Goal: Task Accomplishment & Management: Book appointment/travel/reservation

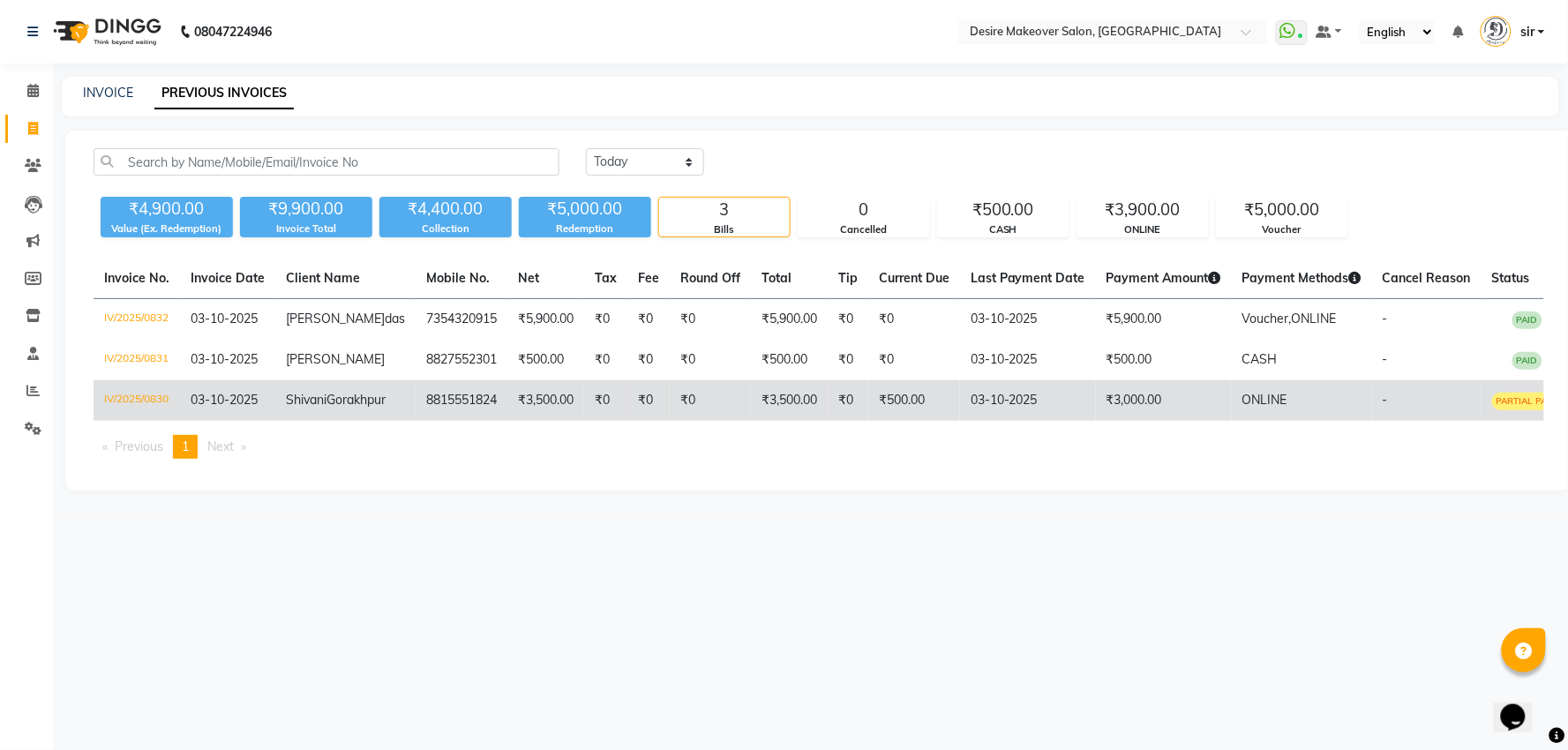
click at [507, 420] on td "₹3,500.00" at bounding box center [546, 401] width 77 height 40
click at [151, 419] on td "IV/2025/0830" at bounding box center [137, 401] width 86 height 40
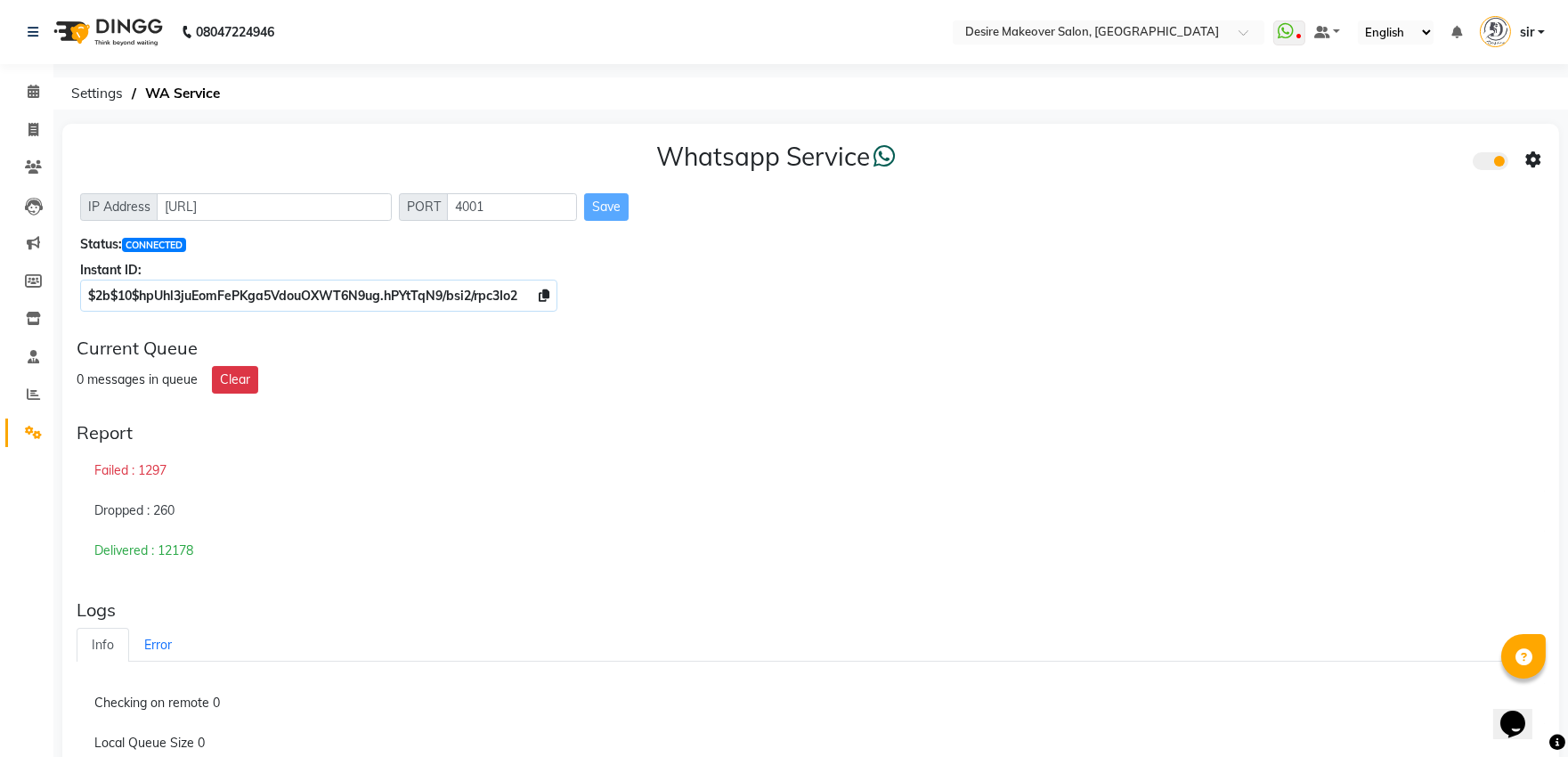
click at [49, 431] on li "Settings" at bounding box center [27, 432] width 54 height 38
click at [37, 434] on icon at bounding box center [33, 432] width 17 height 13
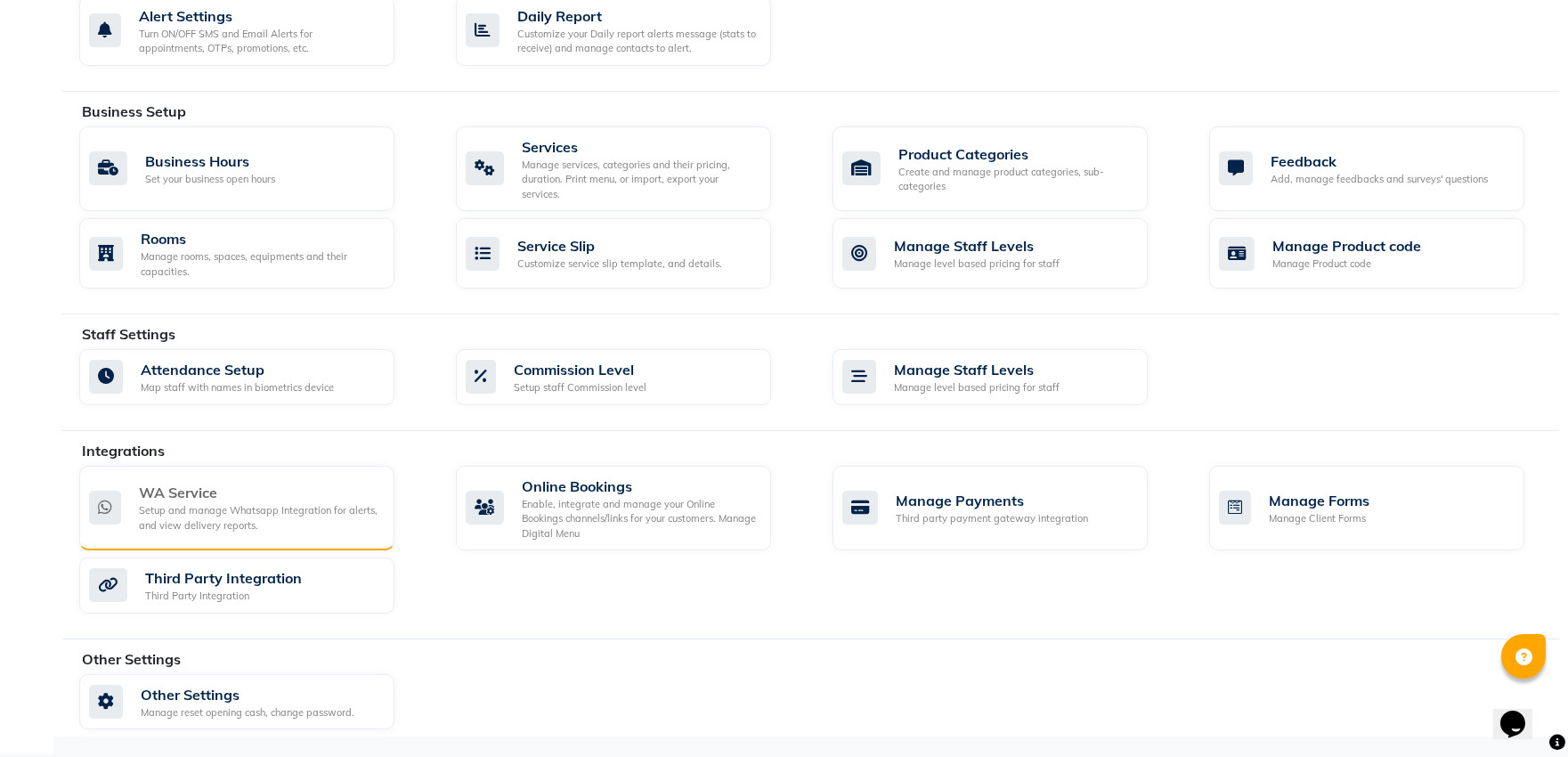
click at [245, 487] on div "WA Service" at bounding box center [260, 492] width 241 height 21
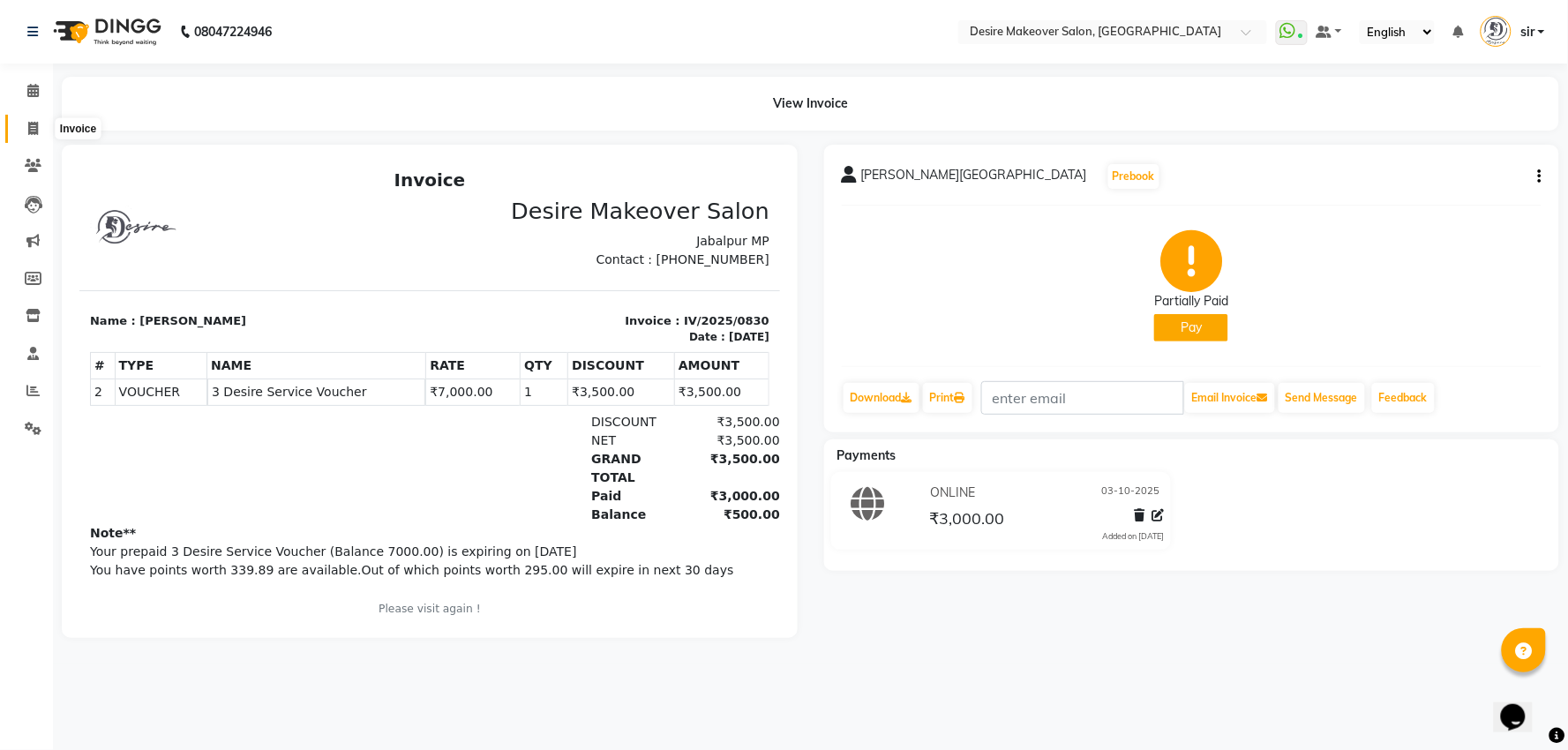
click at [46, 129] on span at bounding box center [33, 130] width 31 height 20
select select "service"
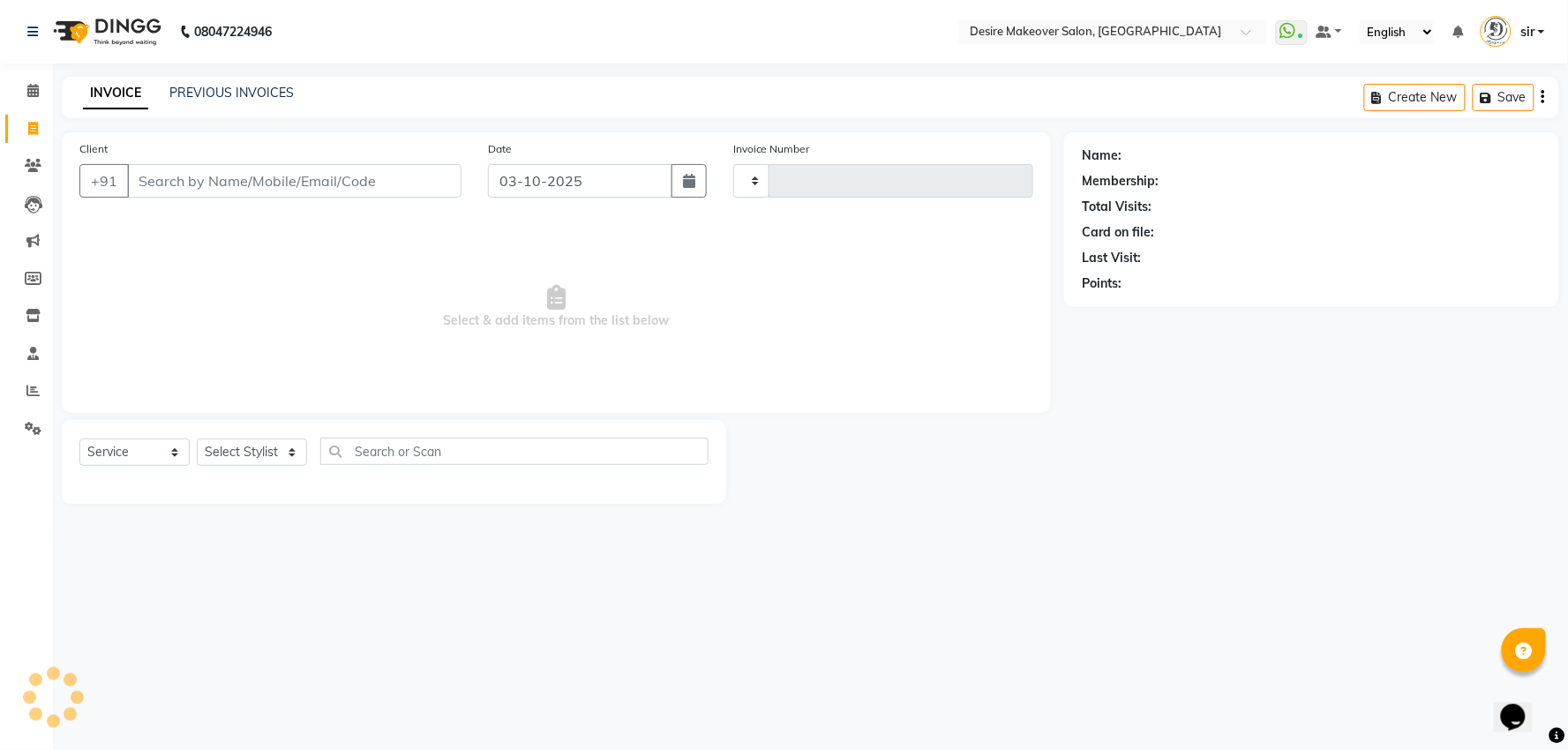
click at [259, 82] on div "INVOICE PREVIOUS INVOICES Create New Save" at bounding box center [810, 97] width 1497 height 41
click at [259, 86] on link "PREVIOUS INVOICES" at bounding box center [231, 92] width 124 height 16
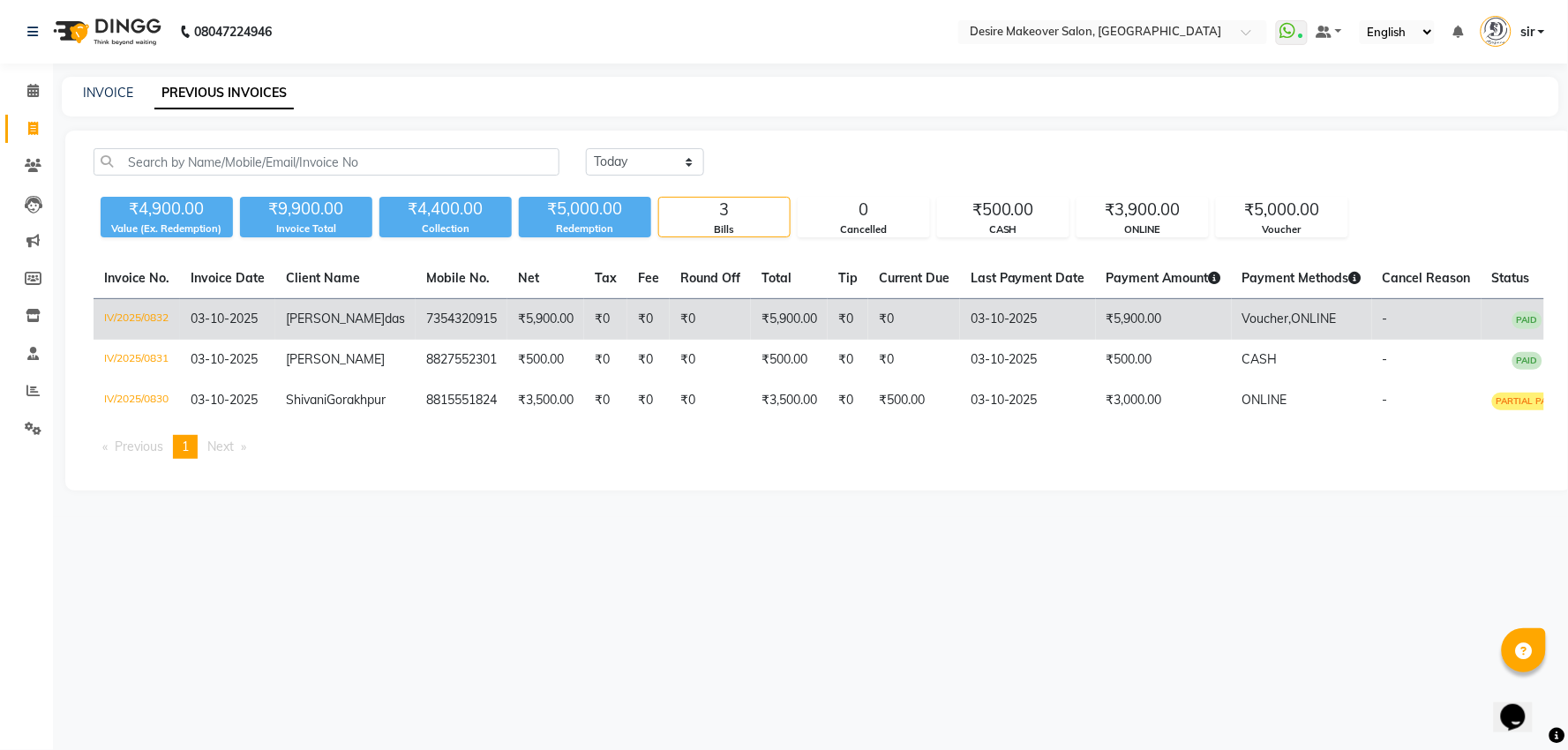
click at [321, 328] on td "nancy das" at bounding box center [346, 319] width 141 height 41
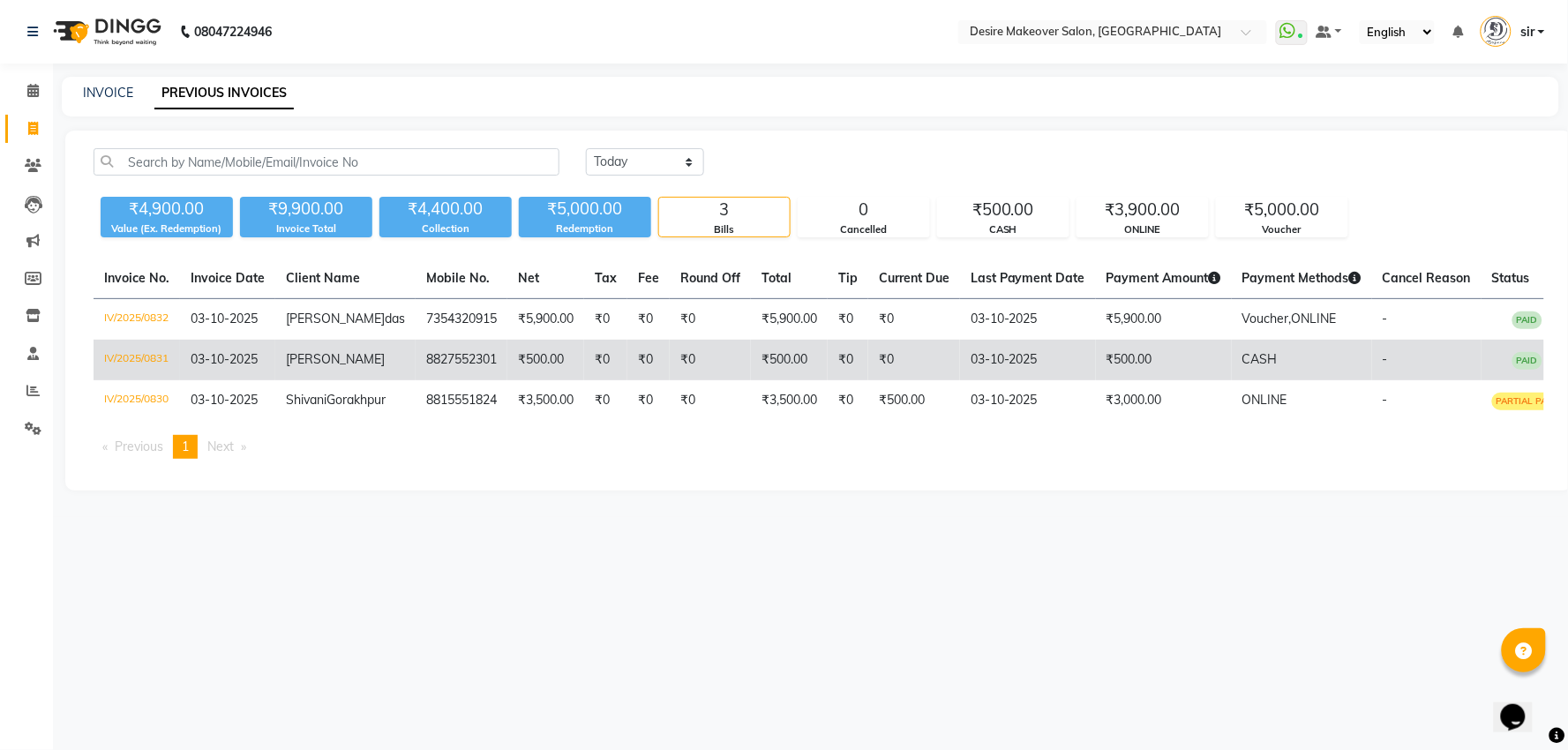
click at [233, 369] on td "03-10-2025" at bounding box center [228, 360] width 96 height 40
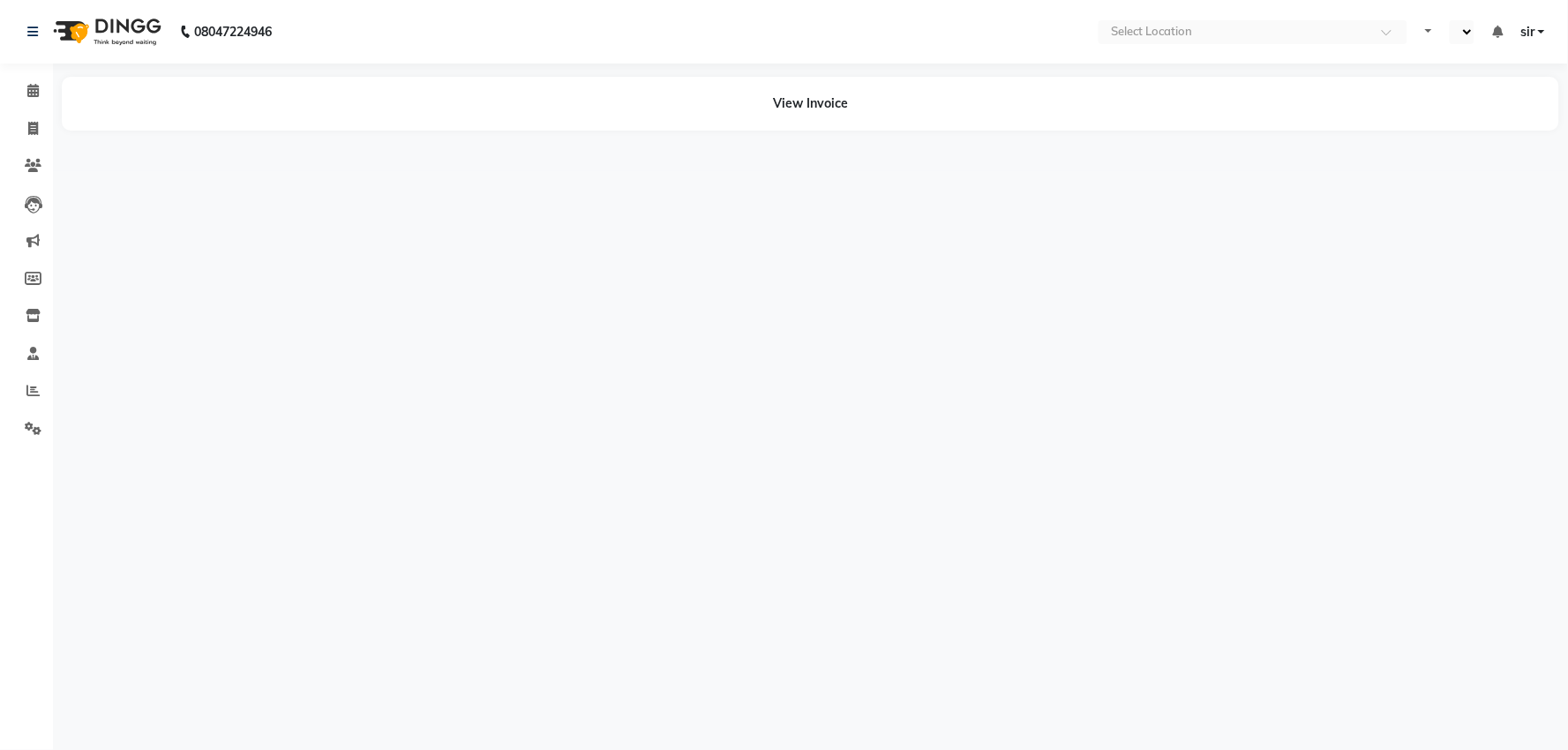
select select "en"
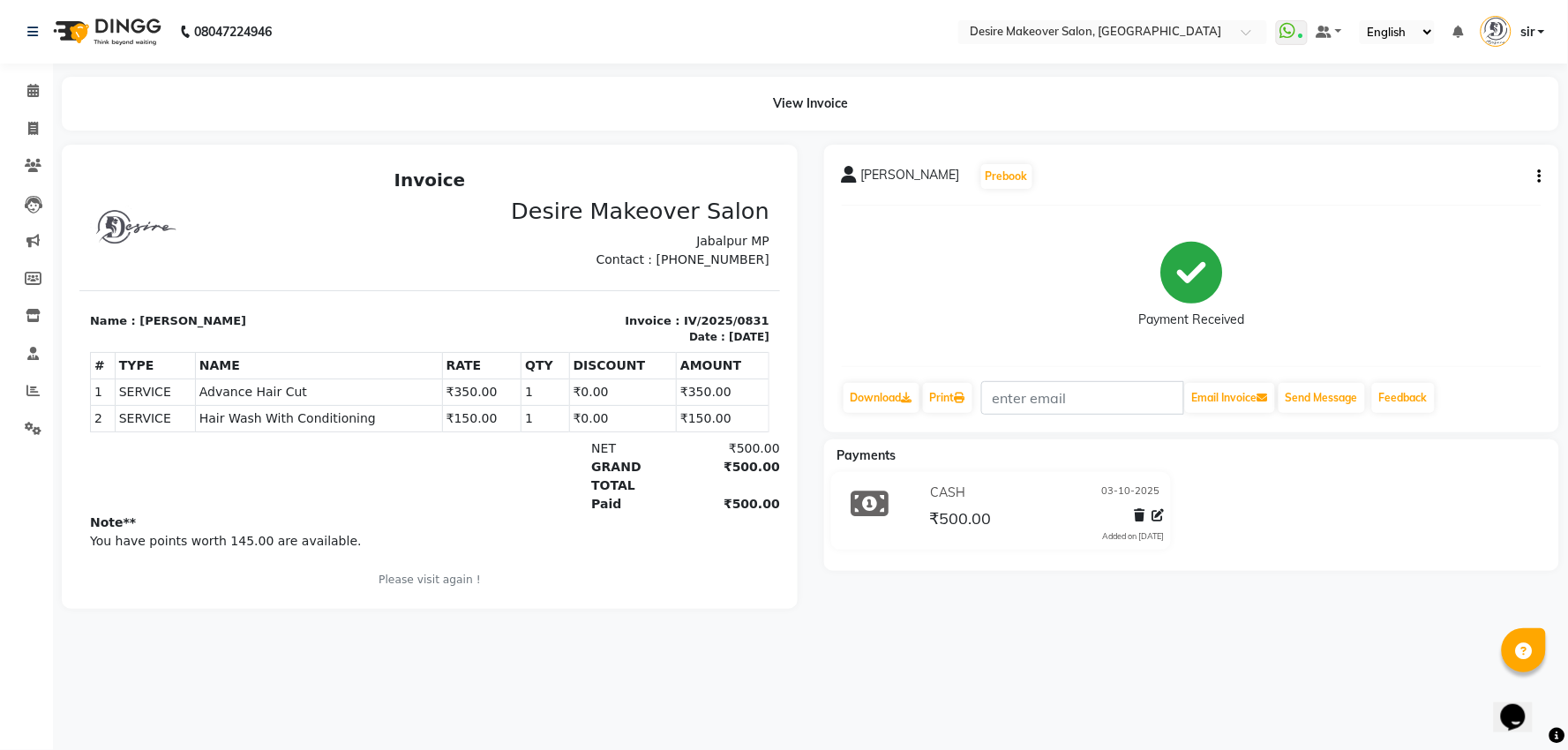
click at [1539, 177] on icon "button" at bounding box center [1540, 176] width 4 height 1
click at [1458, 197] on div "Edit Invoice" at bounding box center [1452, 199] width 121 height 22
select select "service"
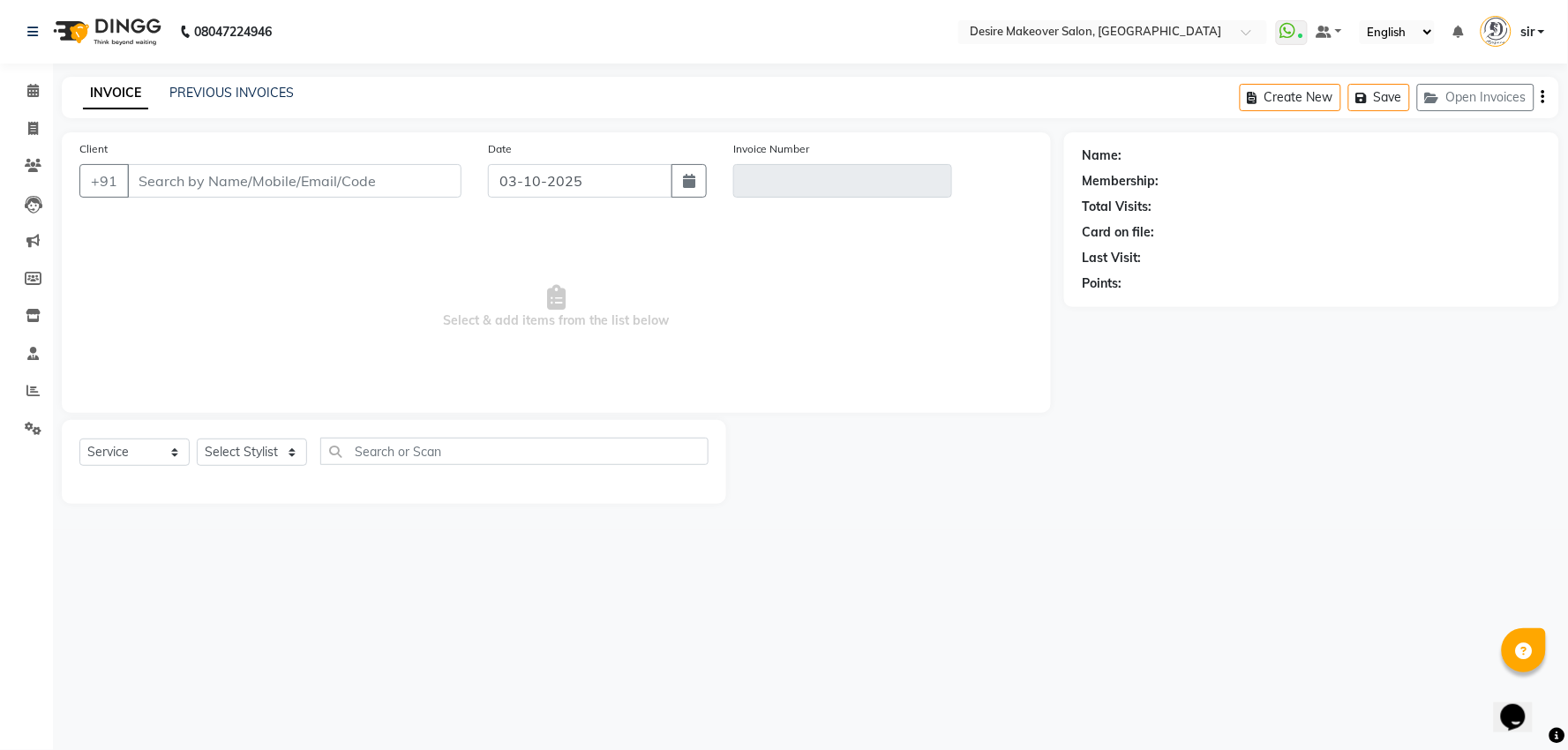
select select "51271"
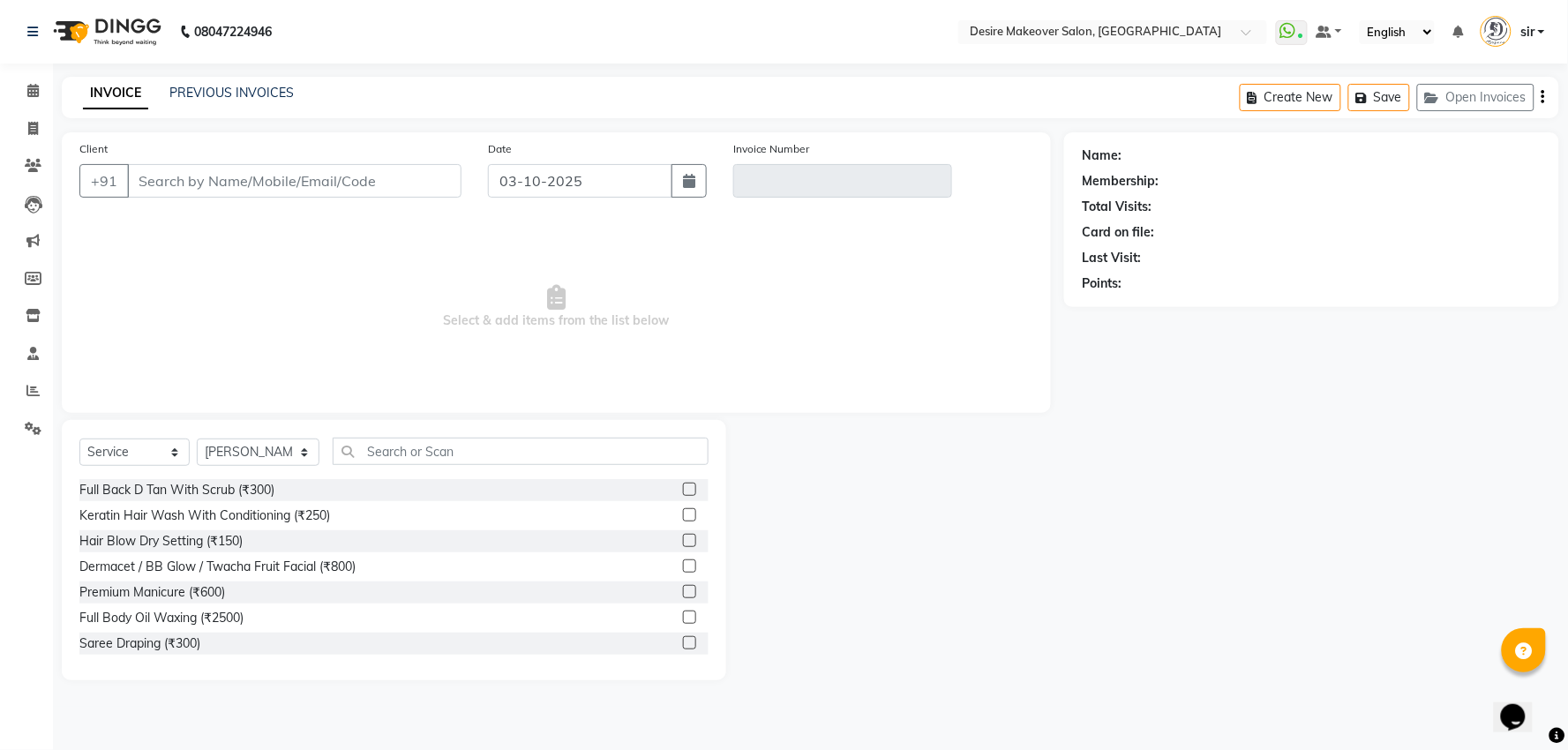
type input "8827552301"
type input "IV/2025/0831"
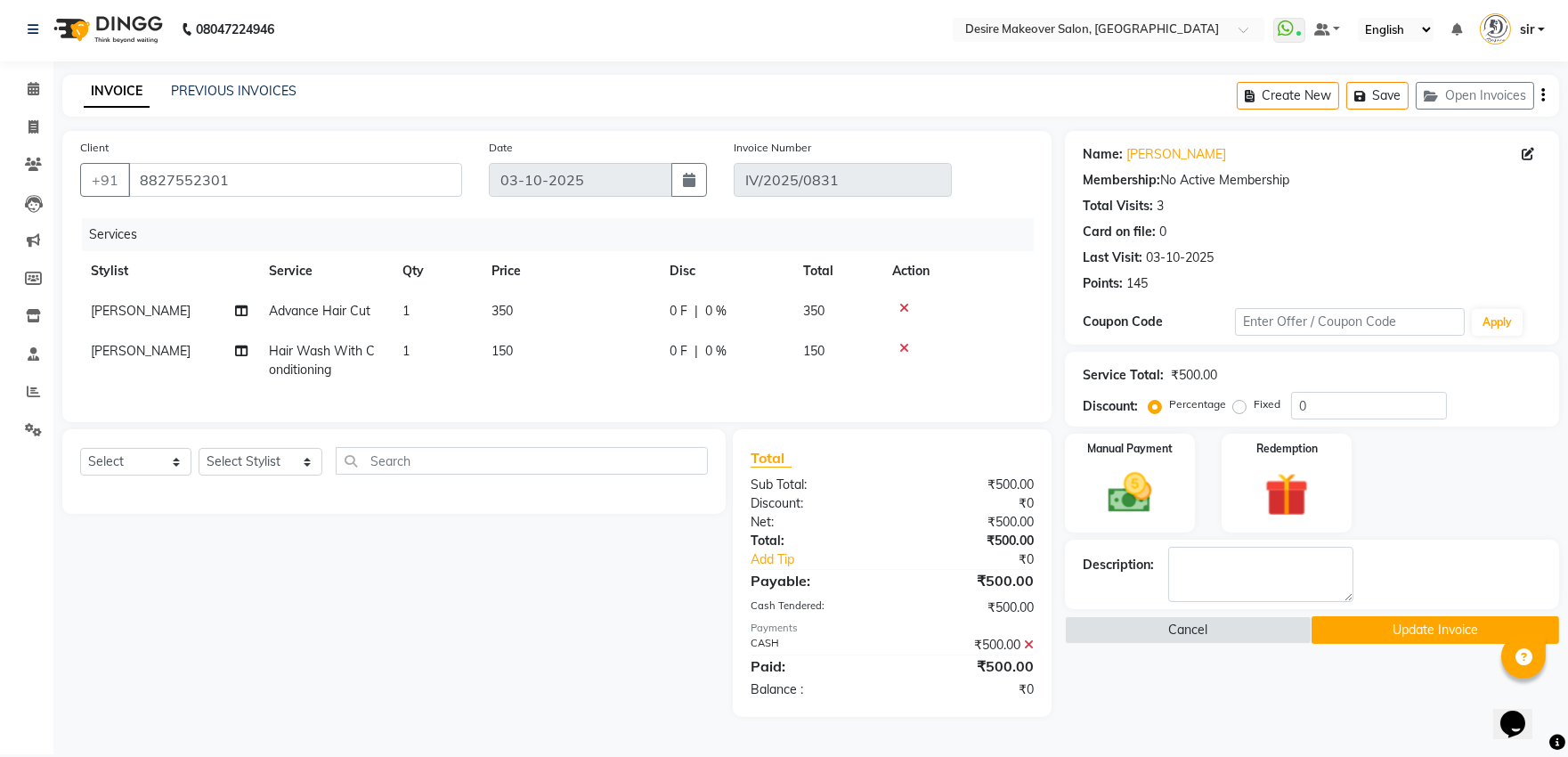
scroll to position [4, 0]
click at [170, 475] on select "Select Service Product Membership Package Voucher Prepaid Gift Card" at bounding box center [135, 461] width 111 height 28
click at [164, 475] on select "Select Service Product Membership Package Voucher Prepaid Gift Card" at bounding box center [135, 461] width 111 height 28
select select "V"
click at [80, 462] on select "Select Service Product Membership Package Voucher Prepaid Gift Card" at bounding box center [135, 461] width 111 height 28
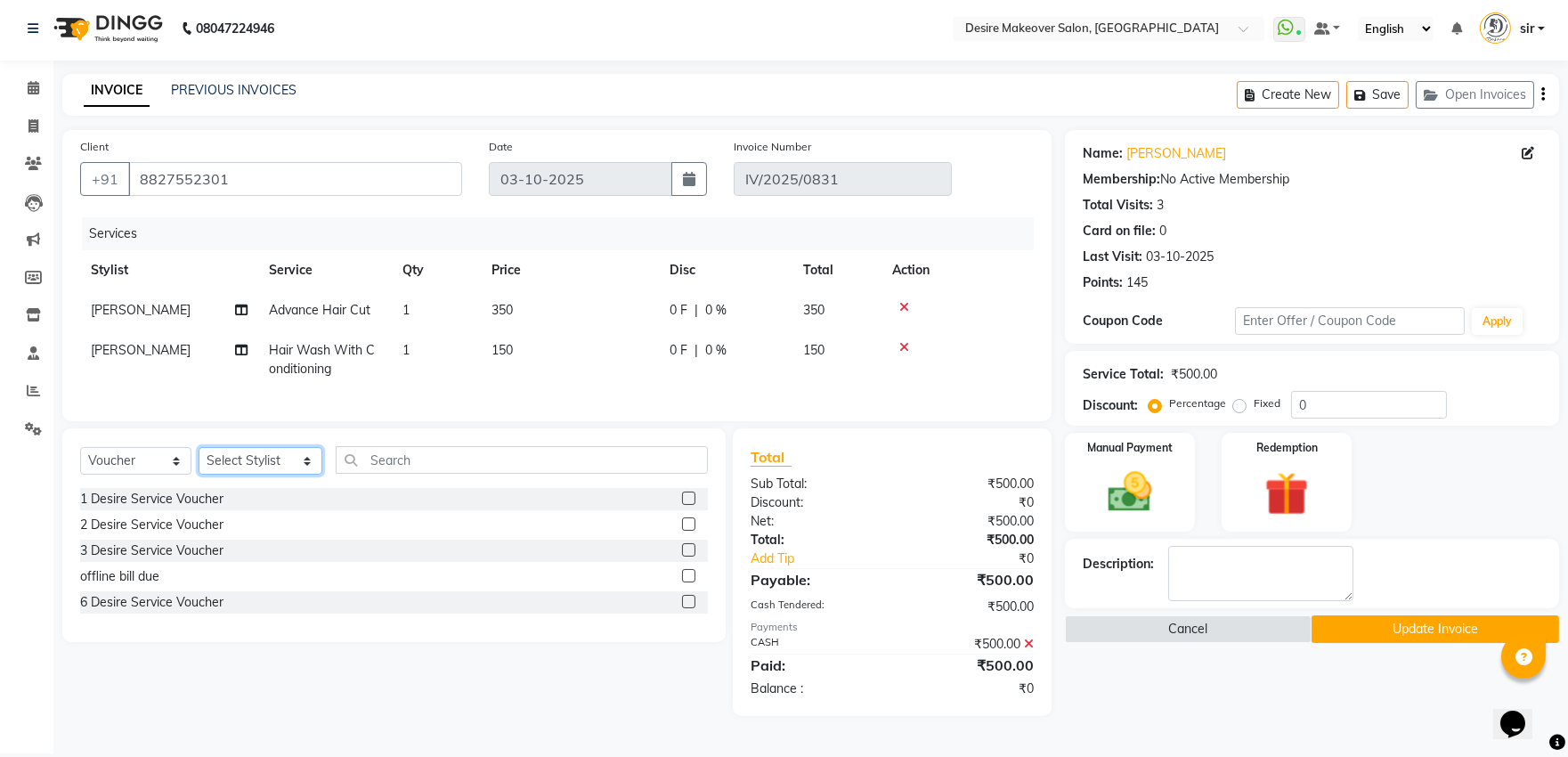
click at [246, 470] on select "Select Stylist akansha Anushaka Gorakhpur bhumika kashish mona garha muskan sha…" at bounding box center [260, 461] width 123 height 28
select select "51271"
click at [199, 462] on select "Select Stylist akansha Anushaka Gorakhpur bhumika kashish mona garha muskan sha…" at bounding box center [260, 461] width 123 height 28
click at [199, 508] on div "1 Desire Service Voucher" at bounding box center [151, 499] width 144 height 19
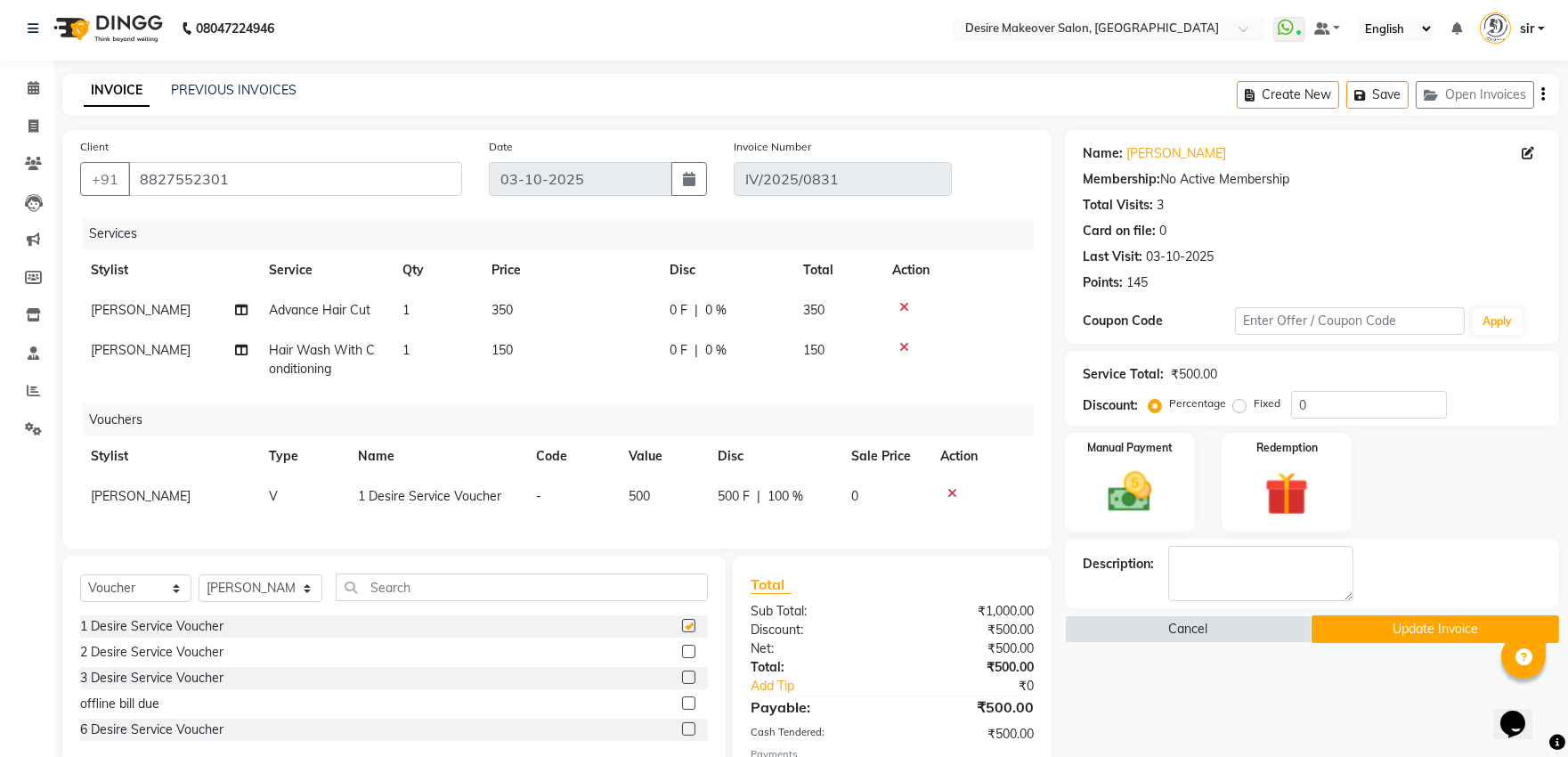
checkbox input "false"
click at [633, 490] on span "500" at bounding box center [639, 495] width 21 height 16
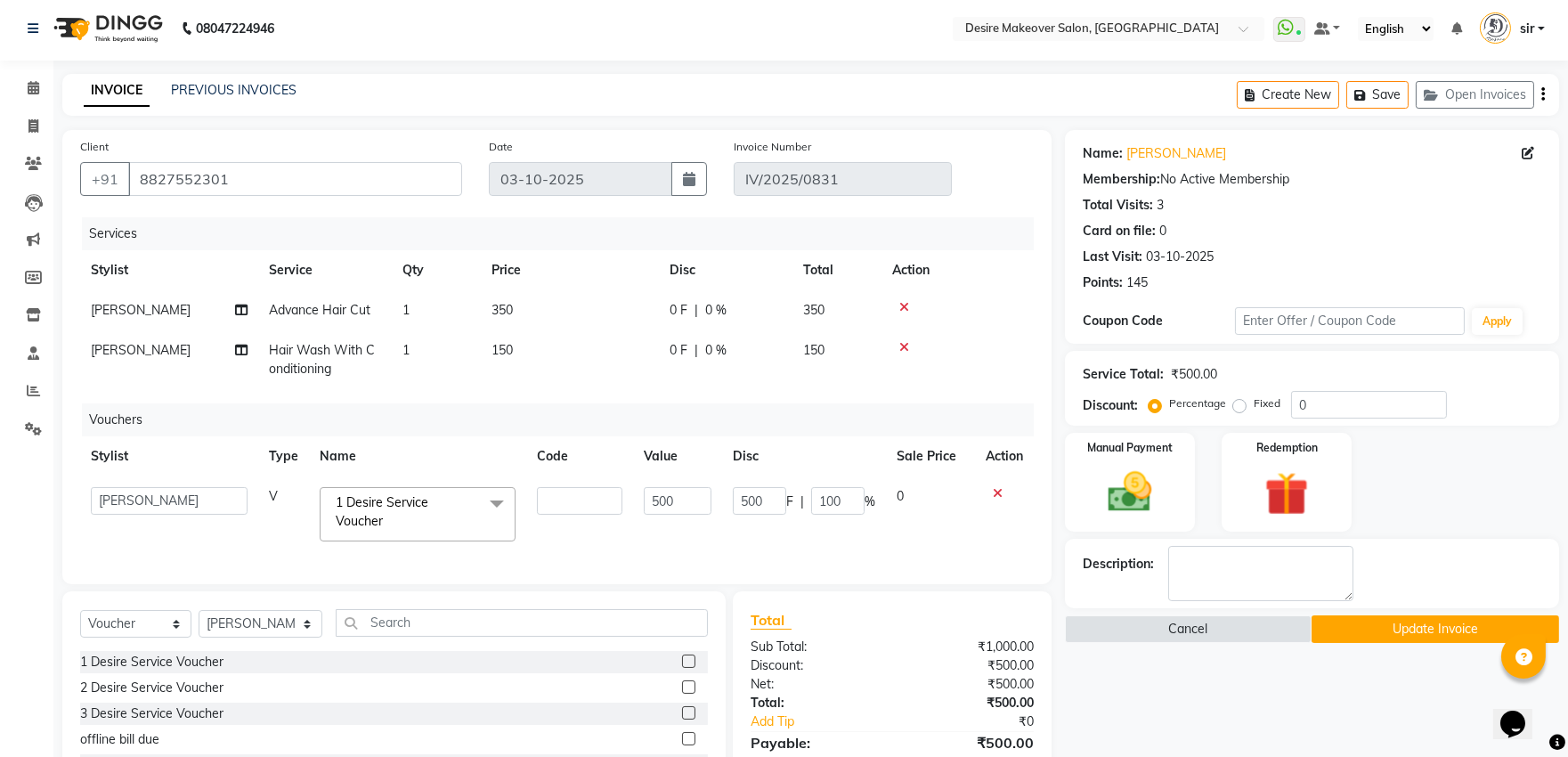
click at [639, 505] on td "500" at bounding box center [678, 515] width 89 height 76
click at [644, 502] on input "500" at bounding box center [677, 501] width 68 height 28
click at [699, 494] on input "1500" at bounding box center [677, 501] width 68 height 28
click at [664, 506] on input "150" at bounding box center [677, 501] width 68 height 28
type input "100"
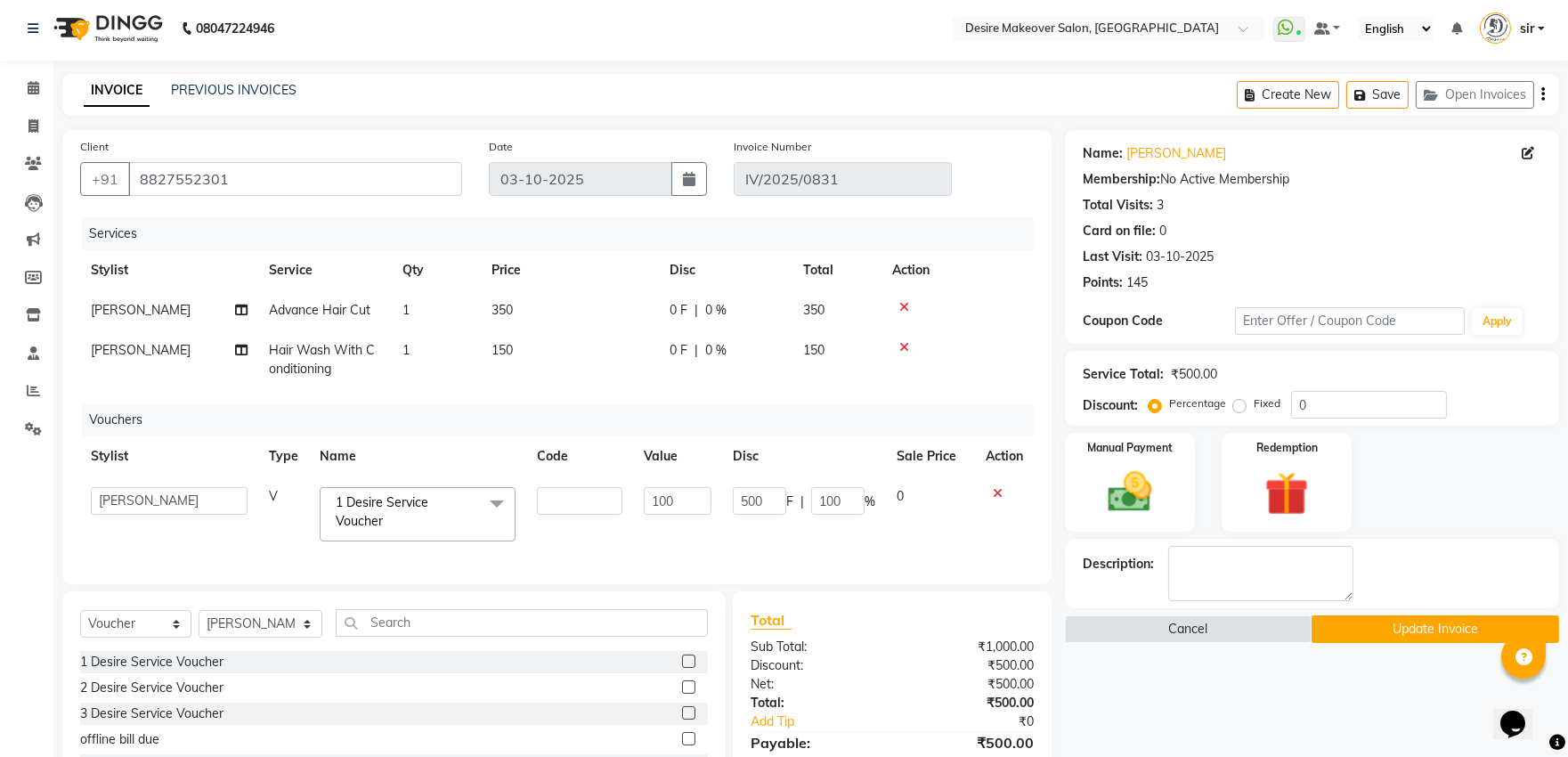
click at [710, 532] on div "Services Stylist Service Qty Price Disc Total Action akansha Advance Hair Cut 1…" at bounding box center [557, 391] width 954 height 349
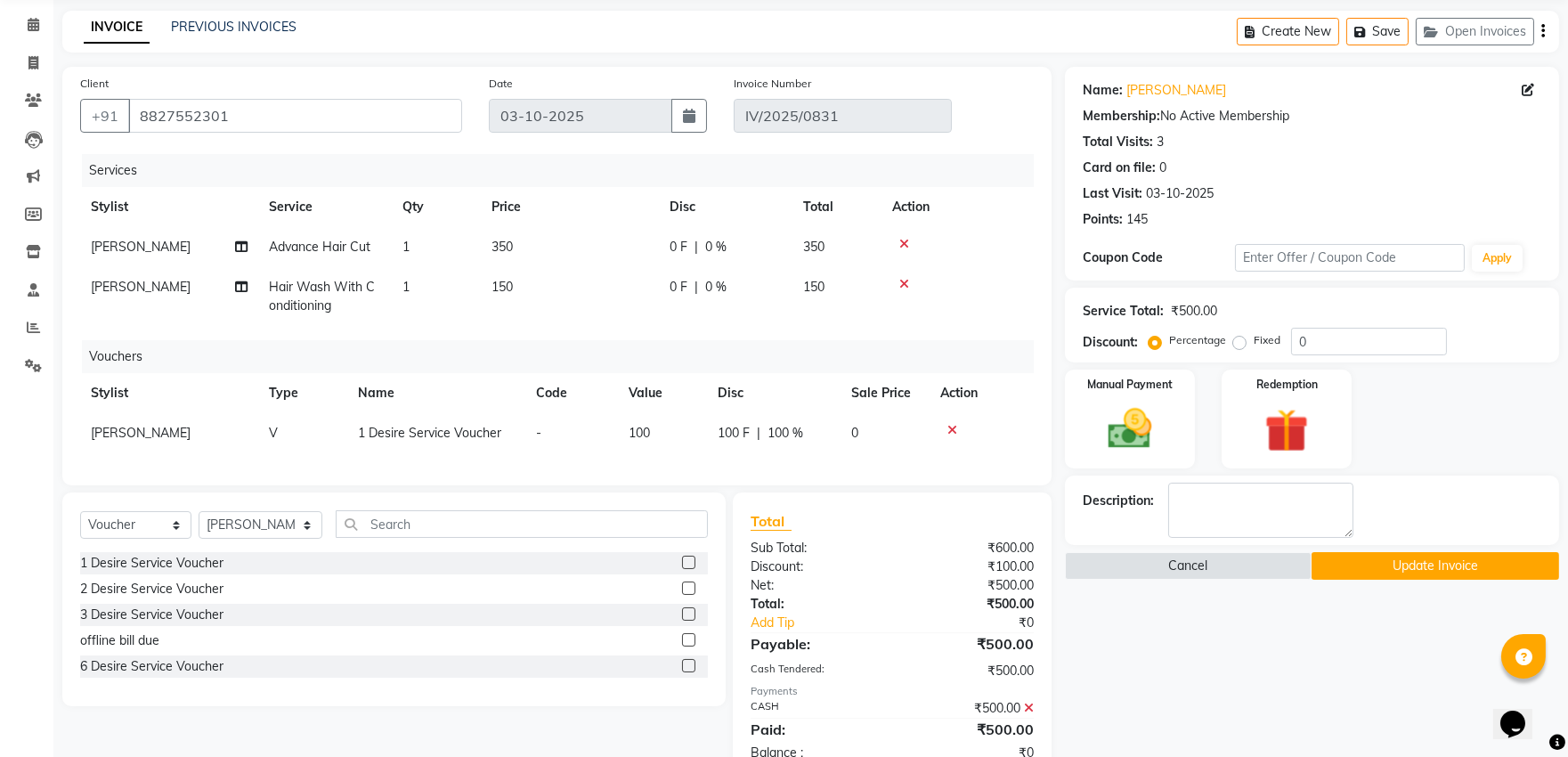
scroll to position [131, 0]
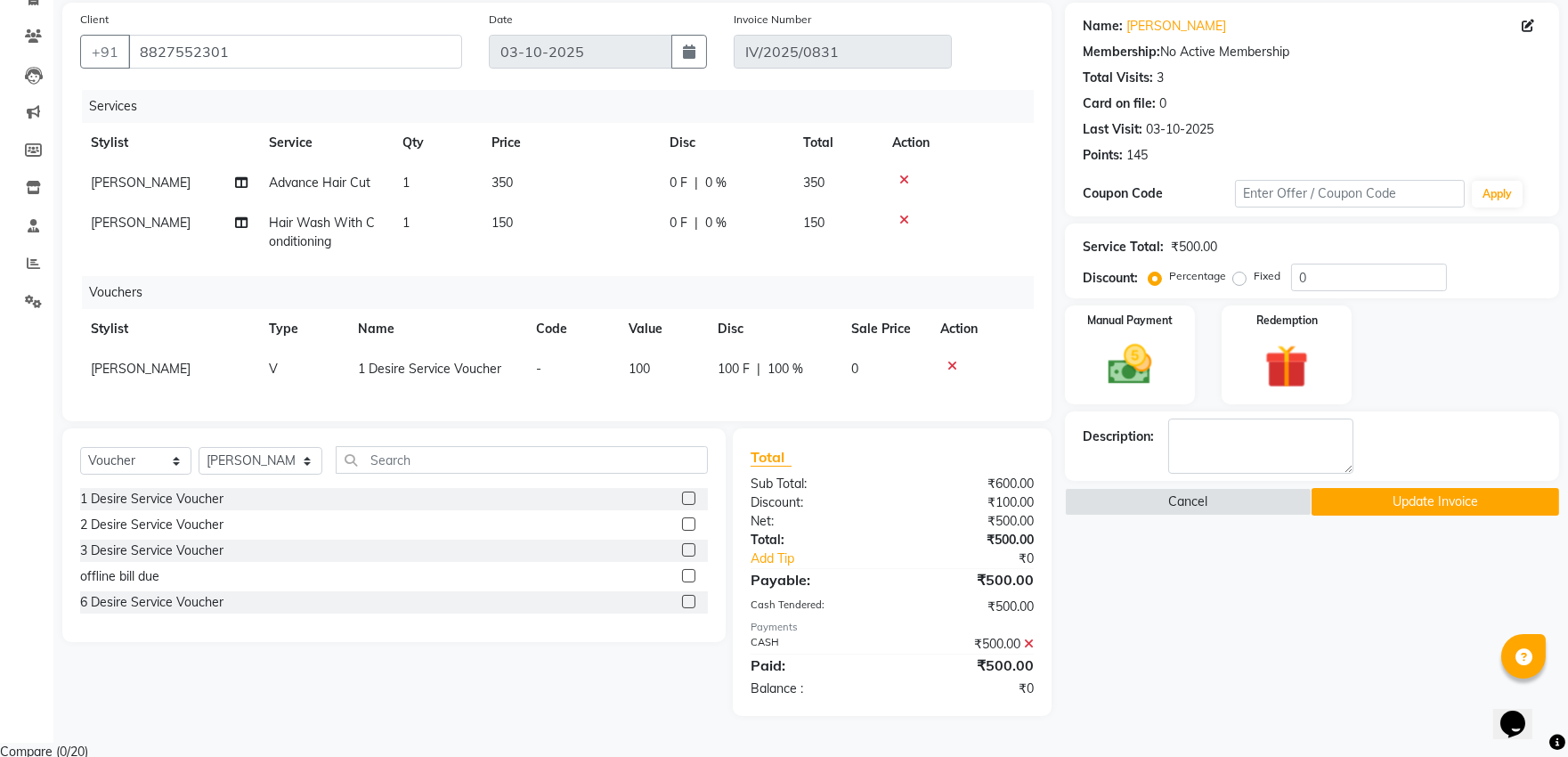
click at [1367, 504] on button "Update Invoice" at bounding box center [1435, 502] width 248 height 28
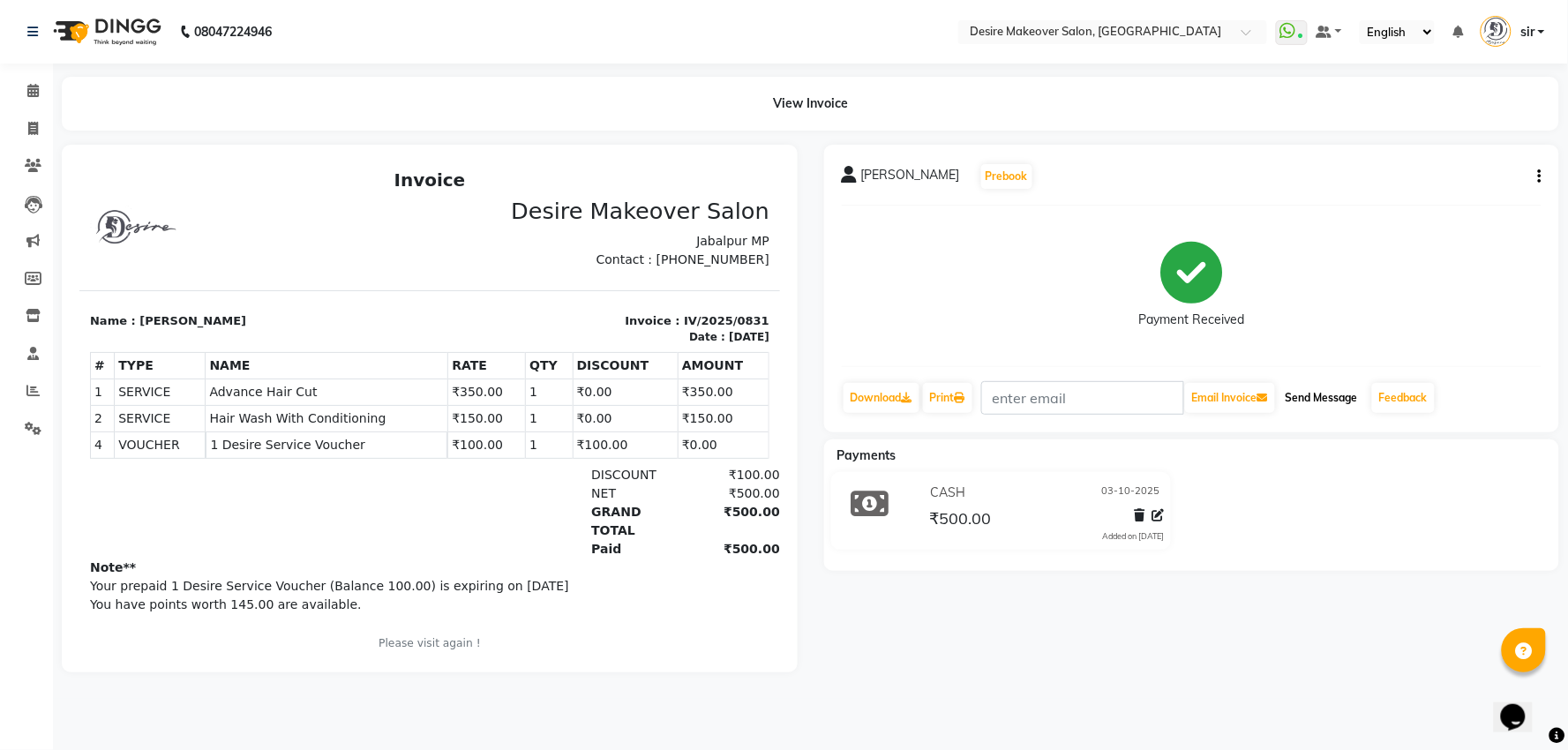
click at [1290, 402] on button "Send Message" at bounding box center [1322, 398] width 86 height 30
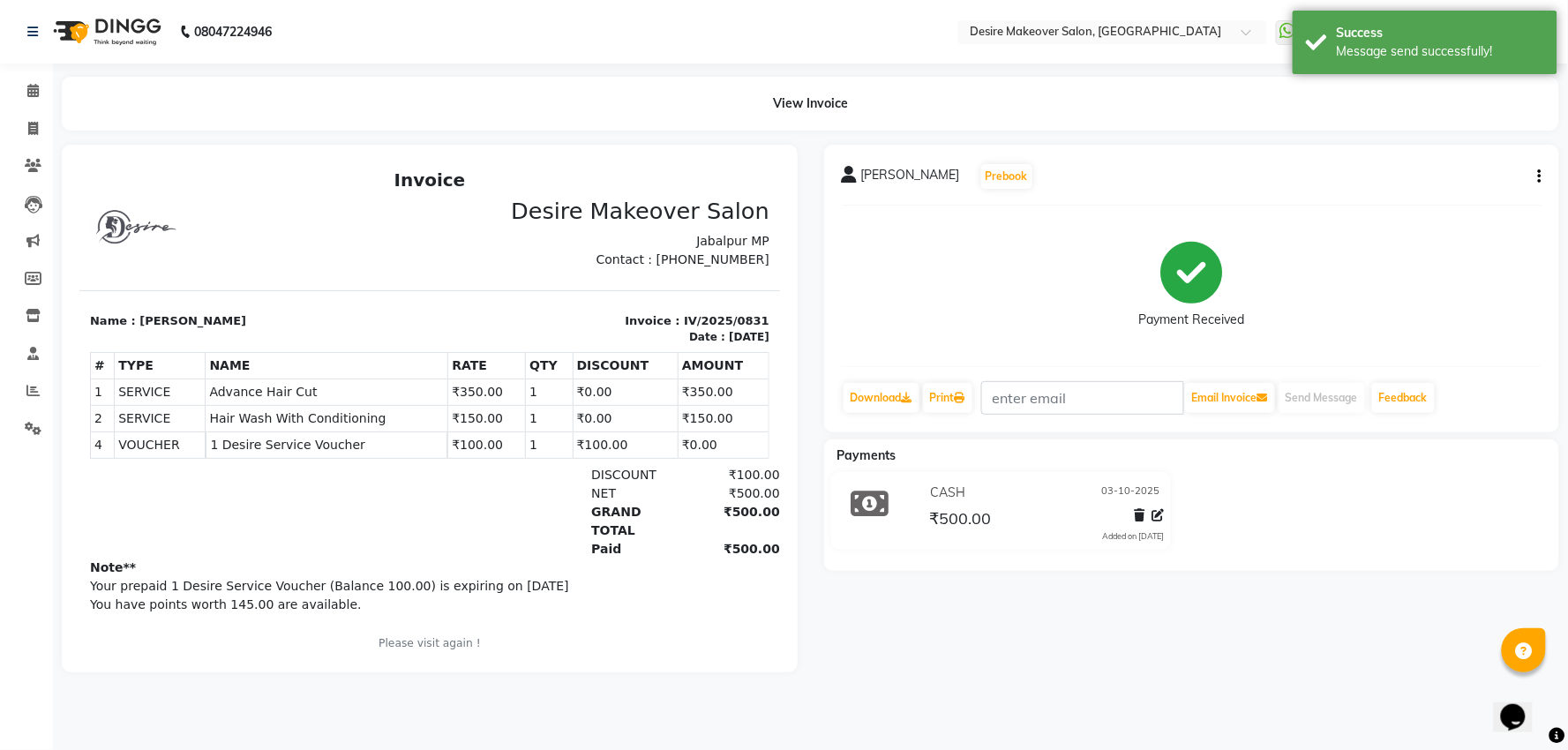
select select "service"
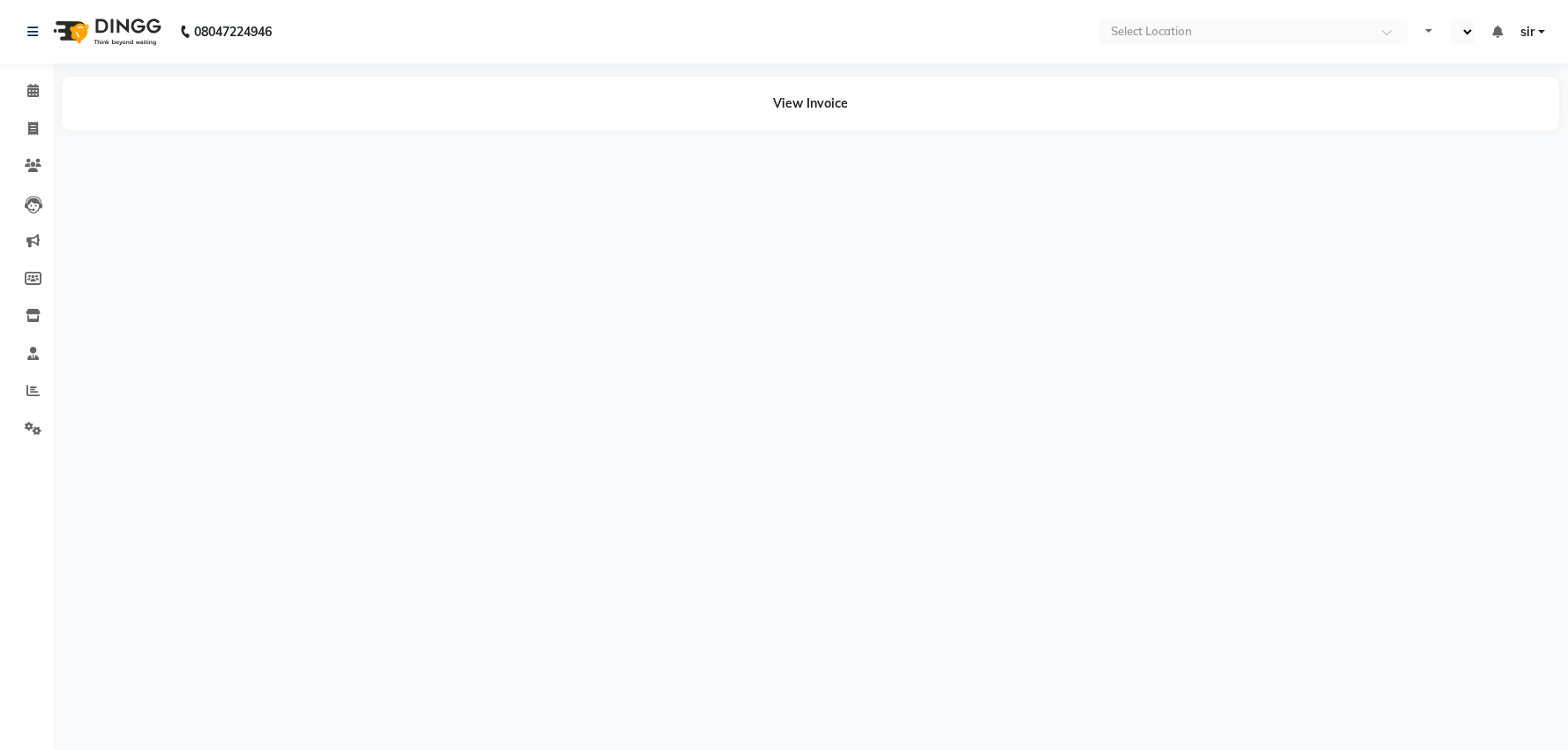
select select "en"
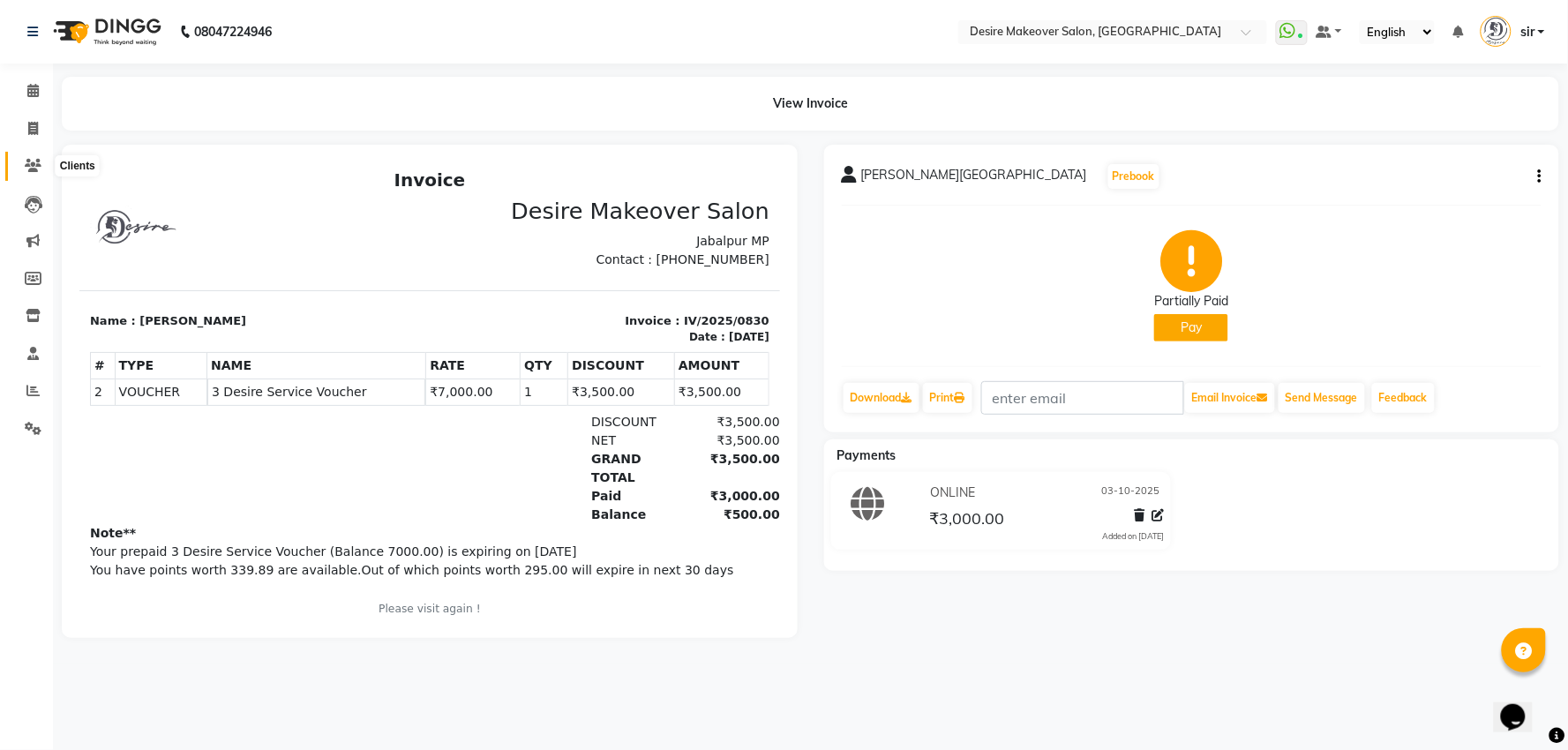
click at [38, 163] on icon at bounding box center [33, 165] width 17 height 13
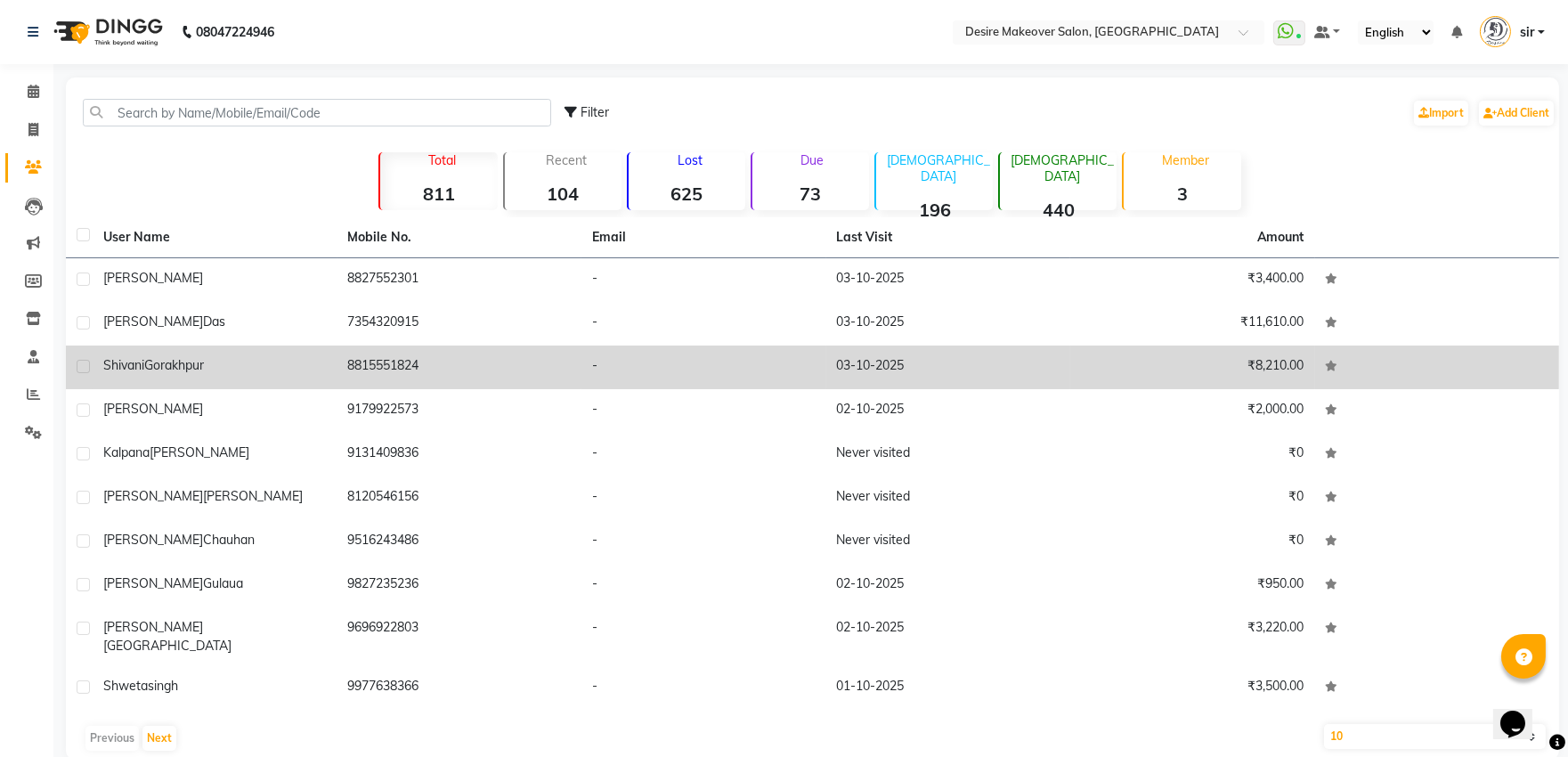
click at [163, 366] on span "Gorakhpur" at bounding box center [174, 365] width 59 height 16
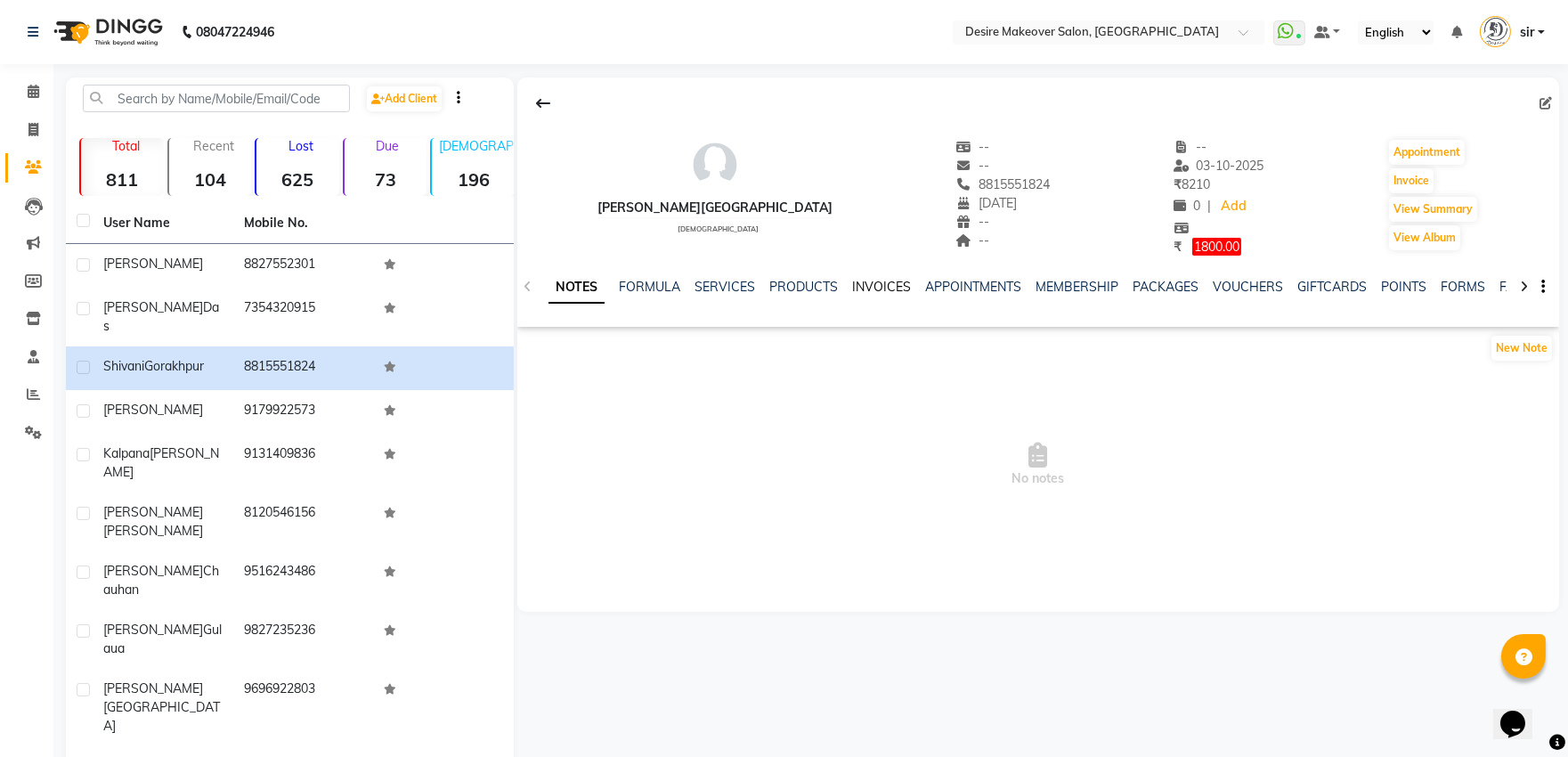
click at [856, 285] on link "INVOICES" at bounding box center [881, 286] width 58 height 16
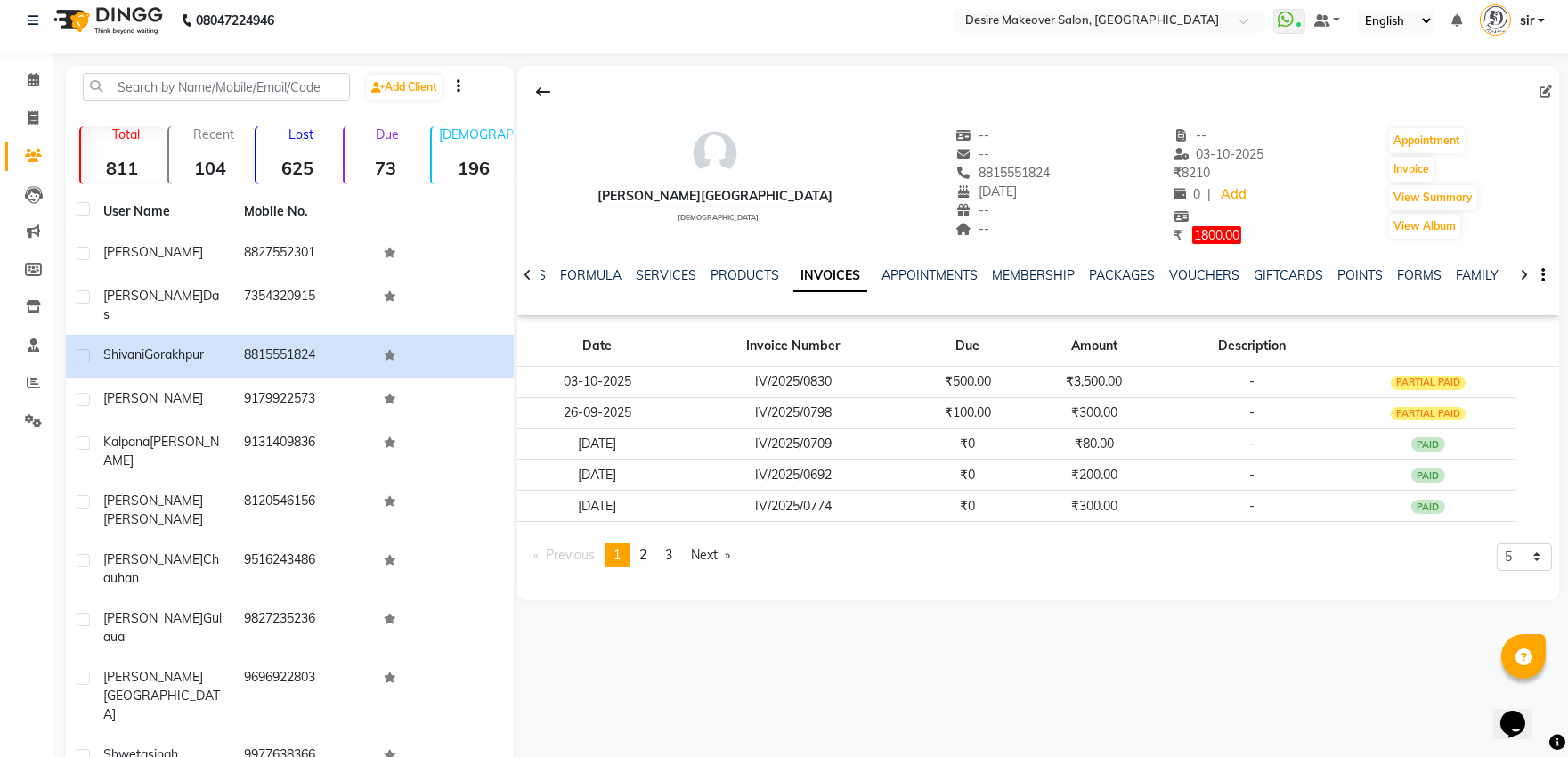
scroll to position [14, 0]
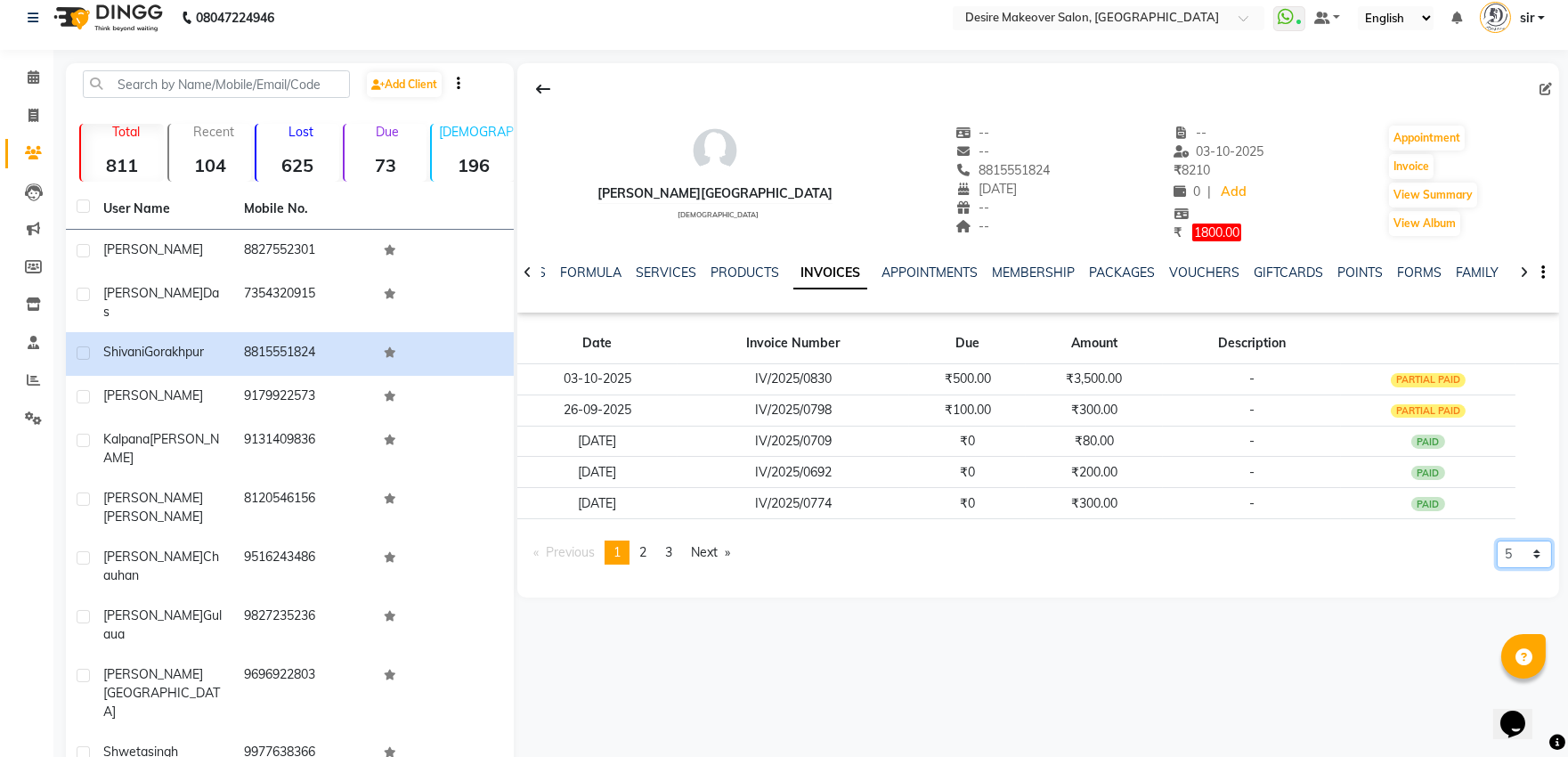
click at [1528, 558] on select "5 10 50 100 500" at bounding box center [1525, 555] width 56 height 28
select select "100"
click at [1497, 568] on select "5 10 50 100 500" at bounding box center [1525, 555] width 56 height 28
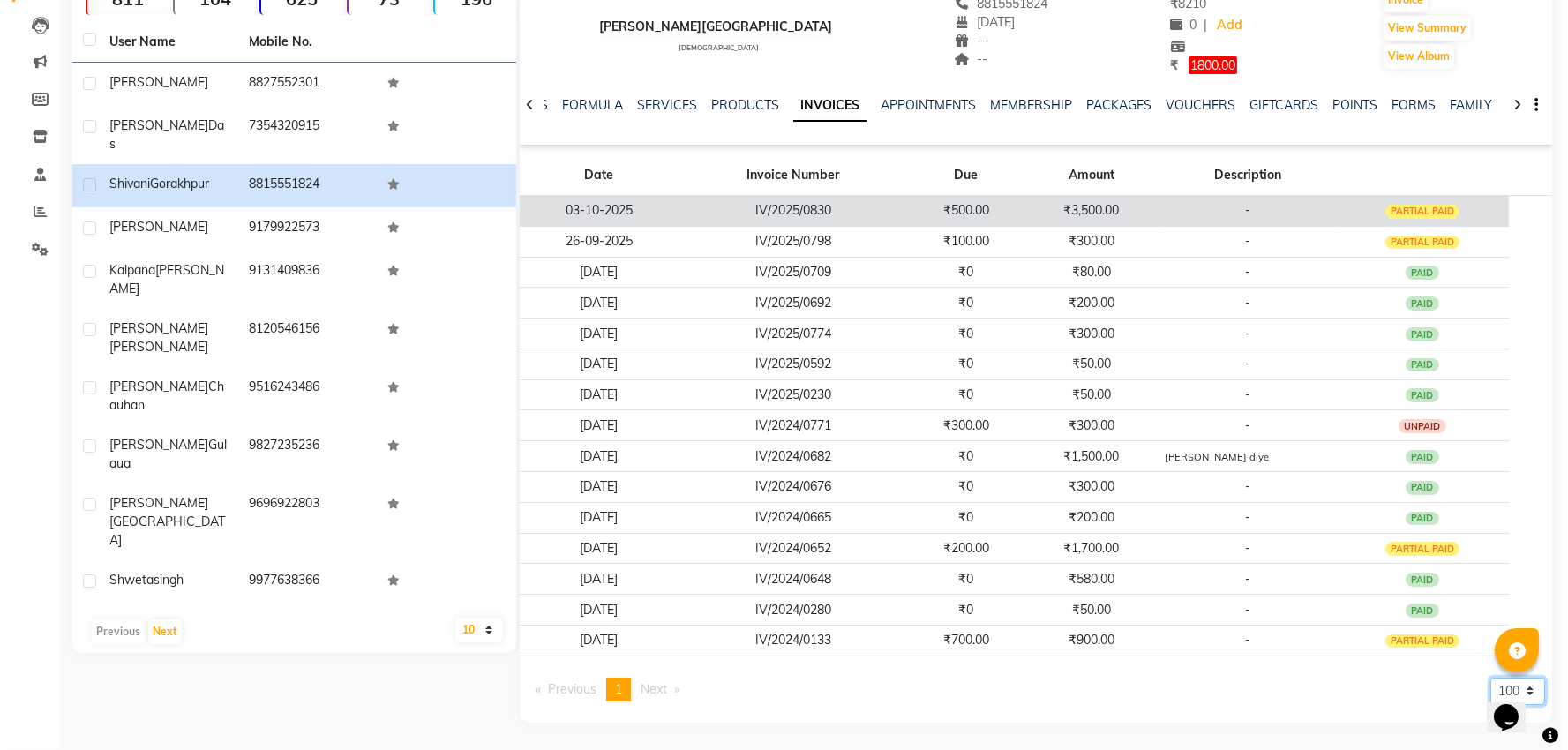
scroll to position [0, 0]
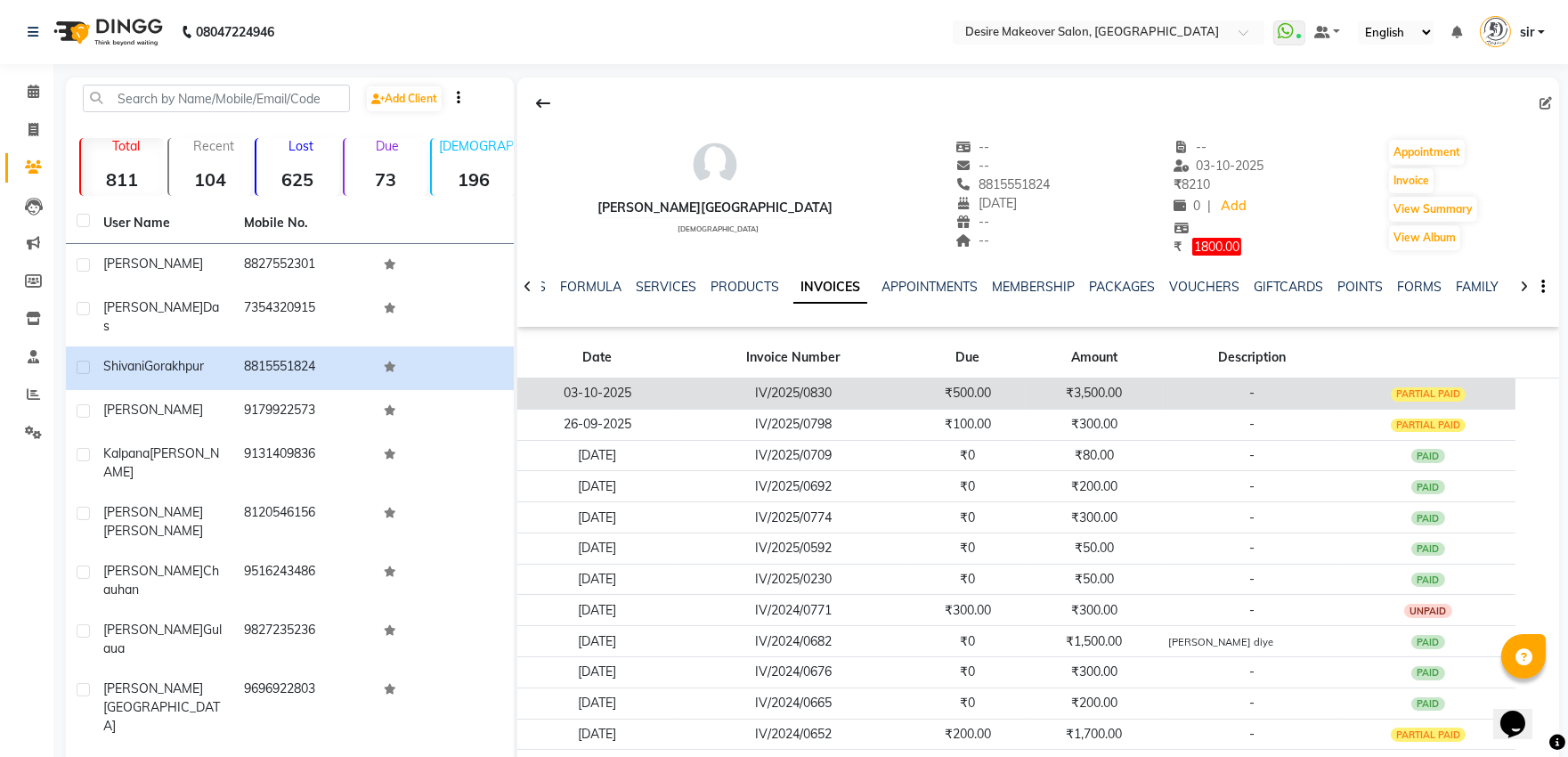
click at [916, 384] on td "₹500.00" at bounding box center [968, 393] width 117 height 32
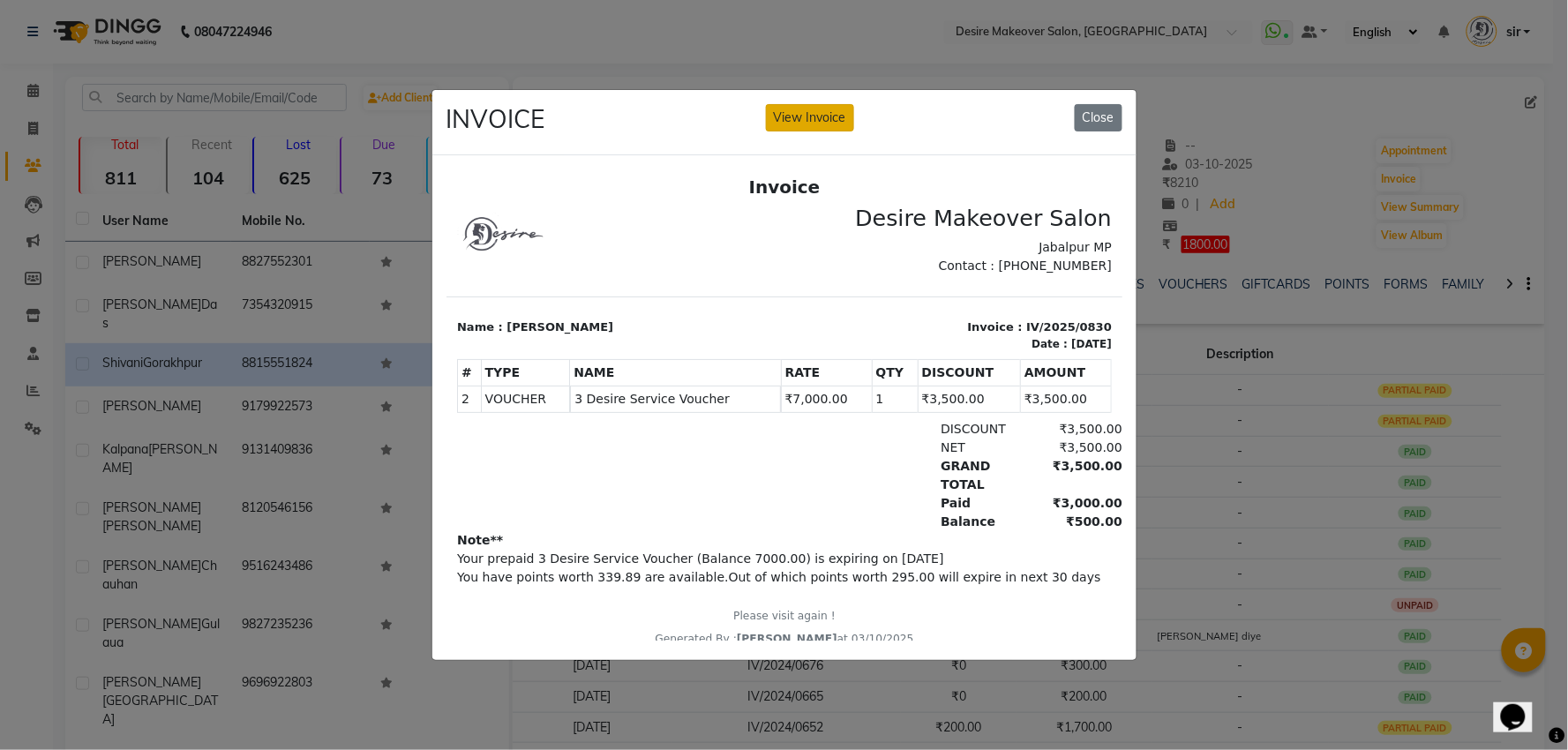
click at [835, 104] on button "View Invoice" at bounding box center [810, 118] width 88 height 28
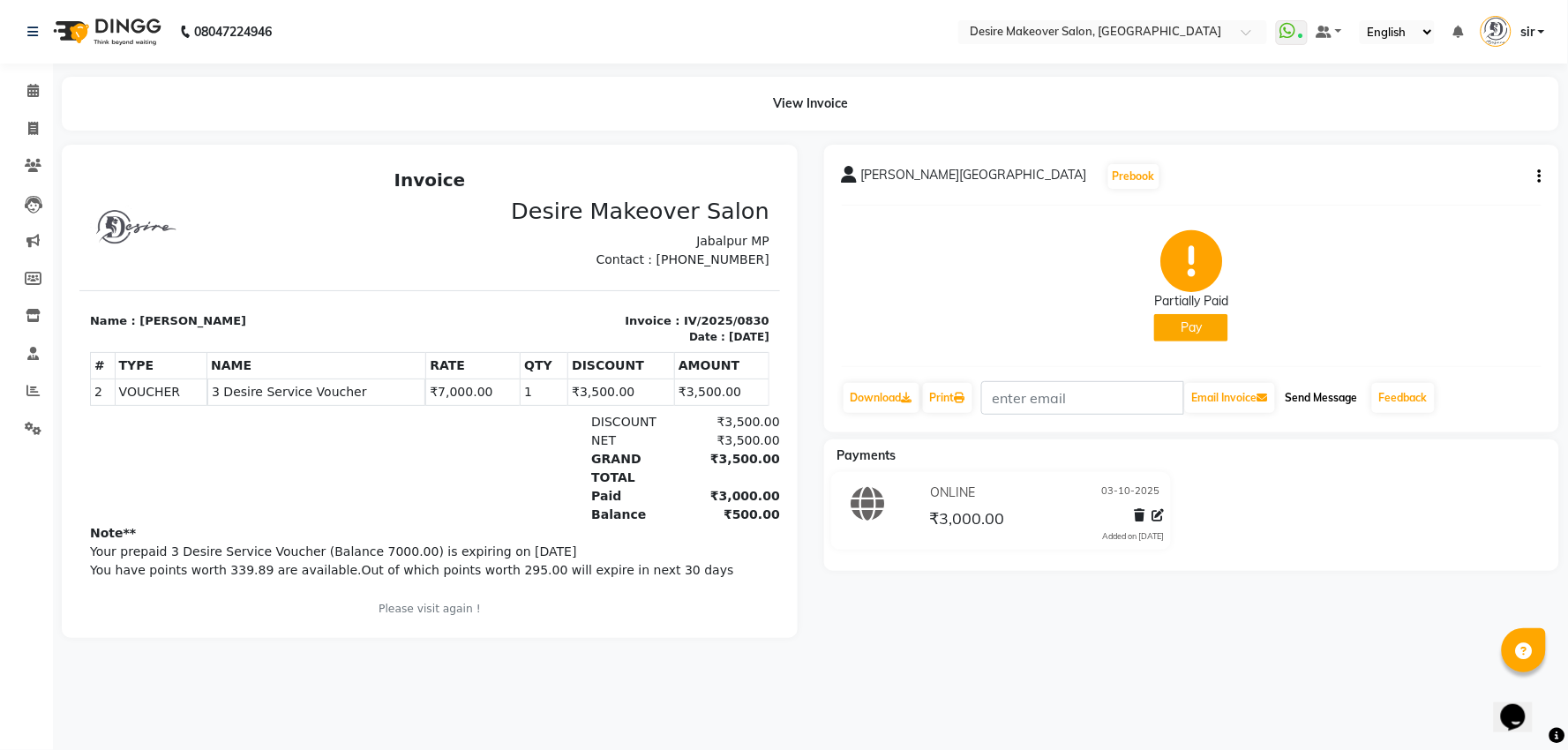
click at [1335, 394] on button "Send Message" at bounding box center [1322, 398] width 86 height 30
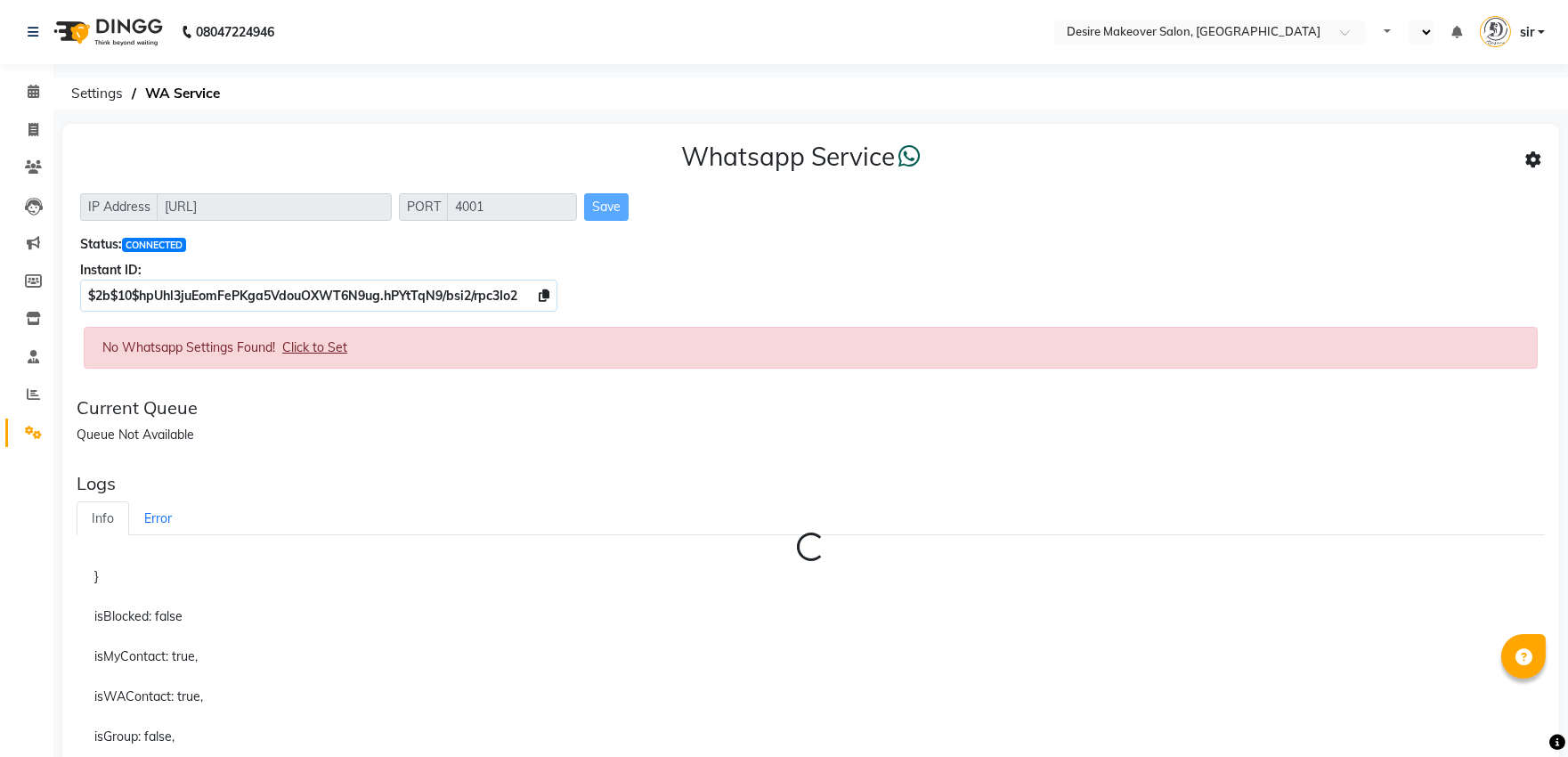
select select "en"
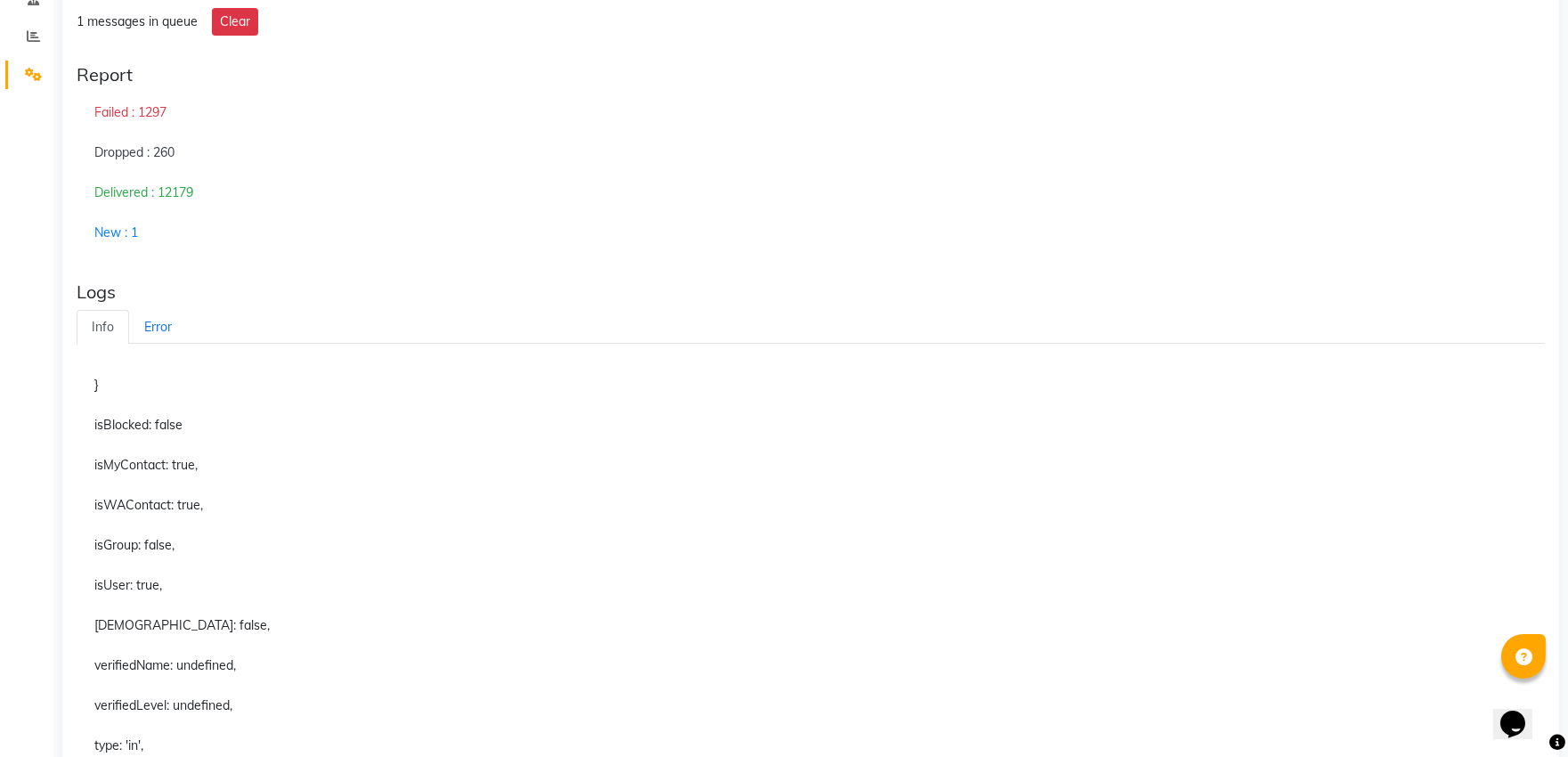
scroll to position [395, 0]
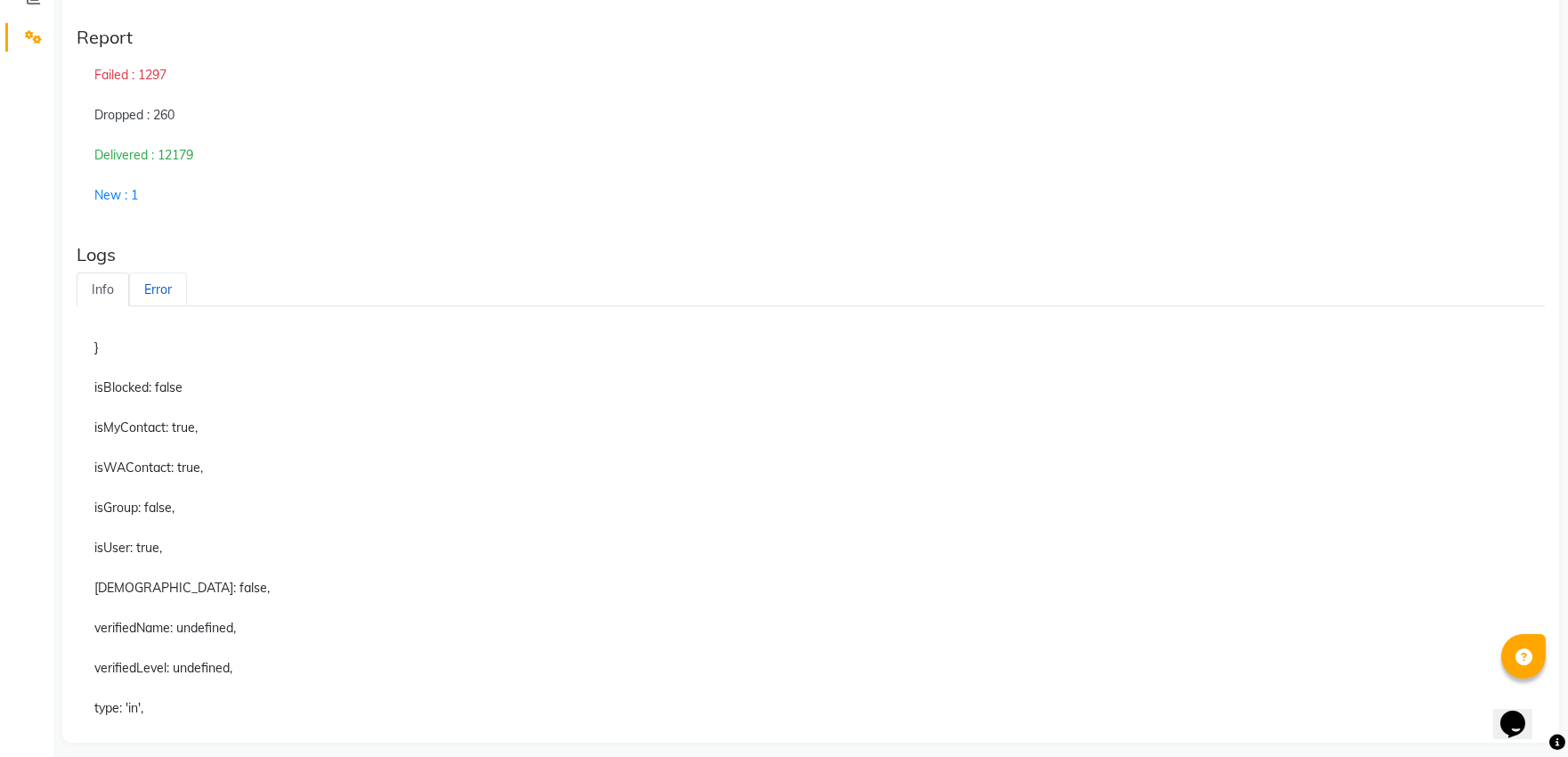
click at [173, 282] on link "Error" at bounding box center [158, 289] width 58 height 34
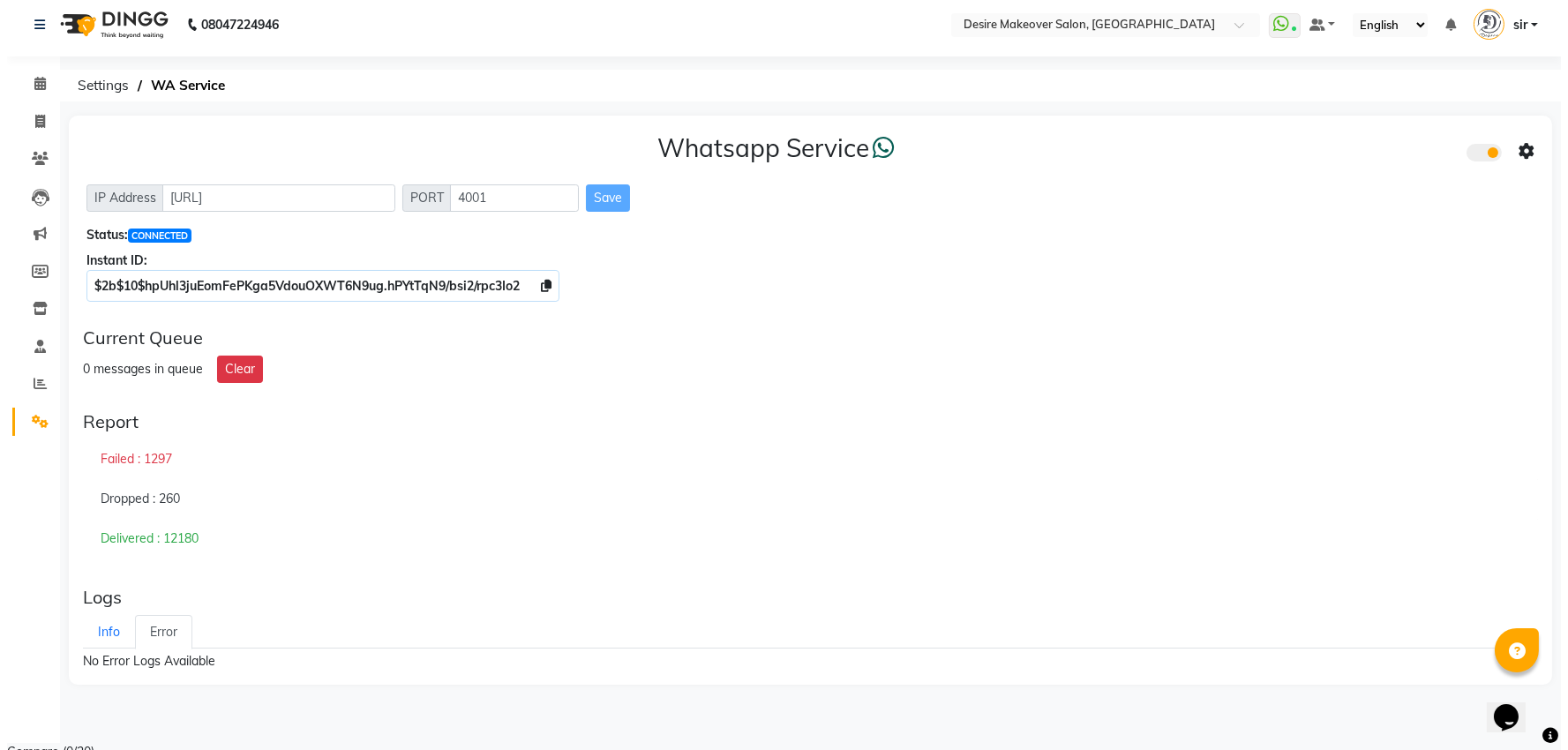
scroll to position [0, 0]
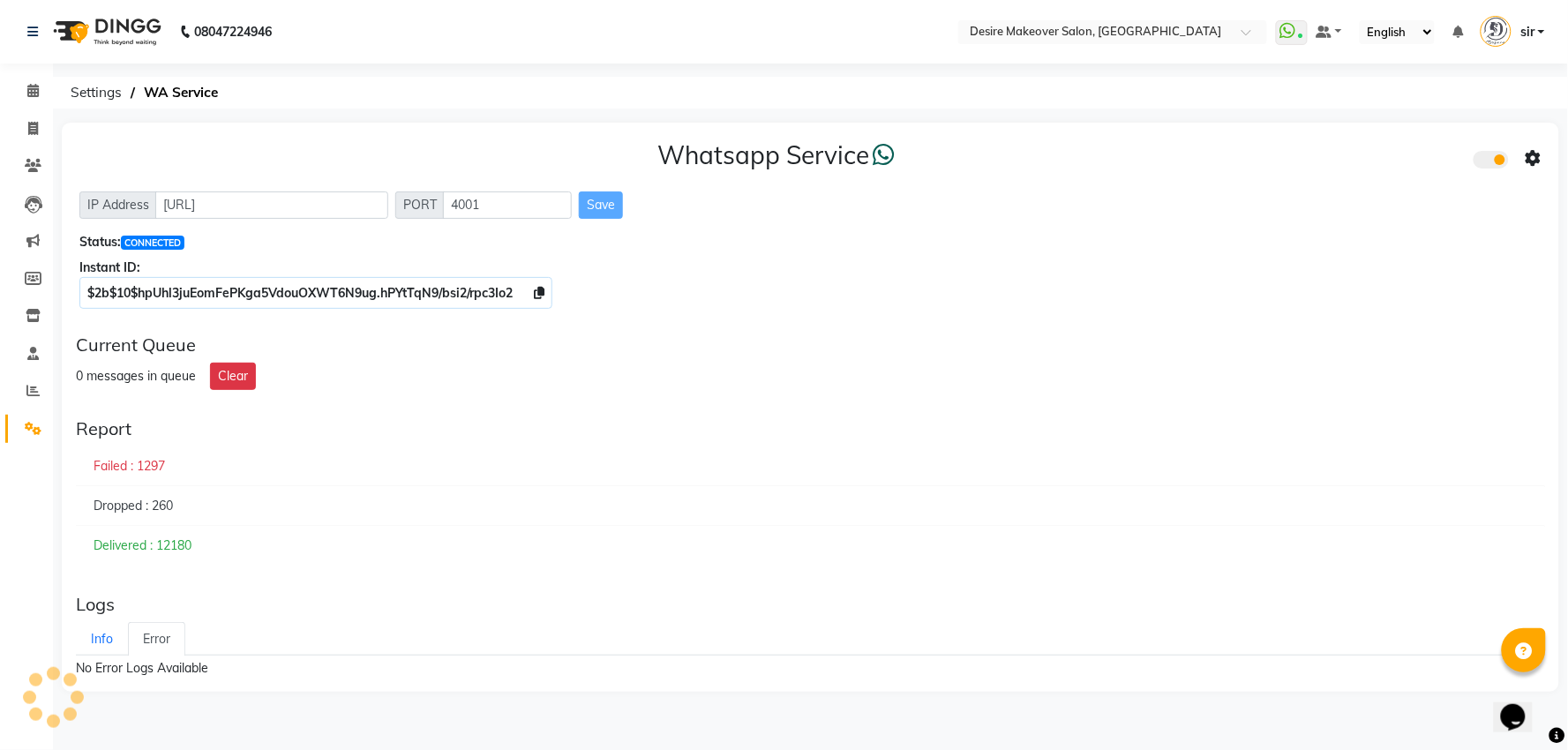
click at [36, 106] on li "Calendar" at bounding box center [27, 91] width 53 height 38
click at [30, 96] on icon at bounding box center [33, 90] width 11 height 13
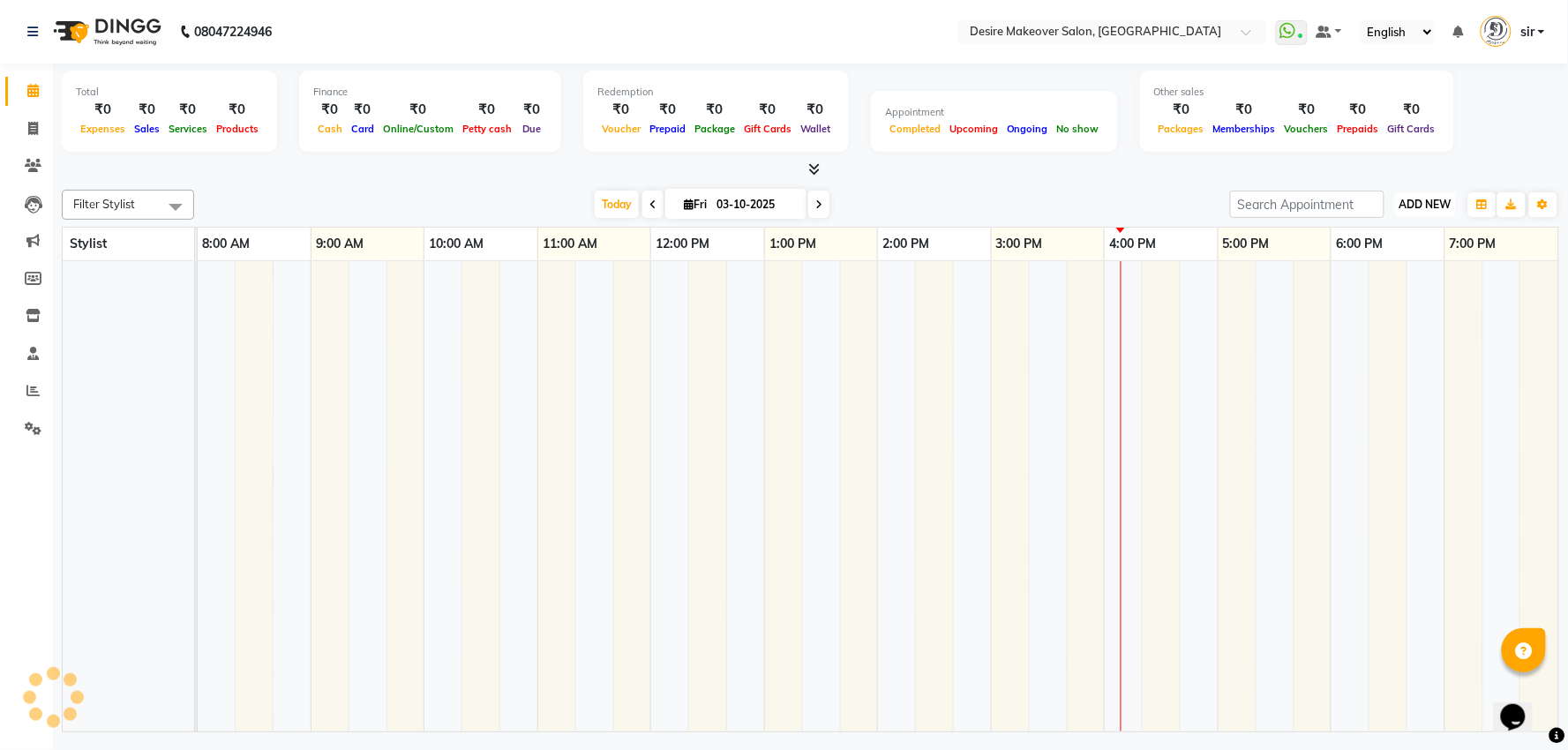
click at [1409, 205] on span "ADD NEW" at bounding box center [1425, 204] width 52 height 13
click at [1408, 232] on button "Add Appointment" at bounding box center [1386, 237] width 140 height 23
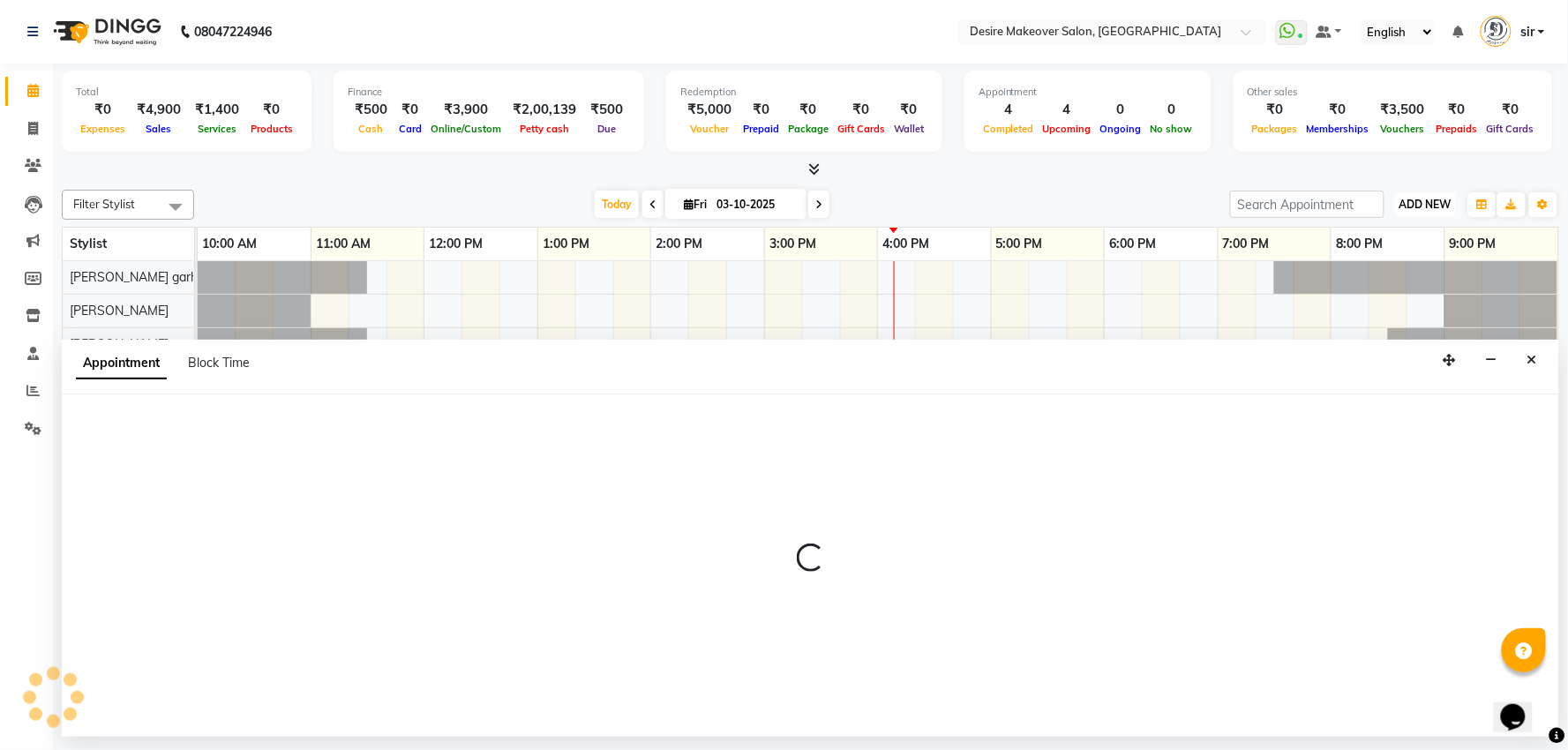
click at [1418, 196] on button "ADD NEW Toggle Dropdown" at bounding box center [1426, 204] width 61 height 25
click at [1399, 235] on button "Add Appointment" at bounding box center [1386, 237] width 140 height 23
select select "660"
select select "tentative"
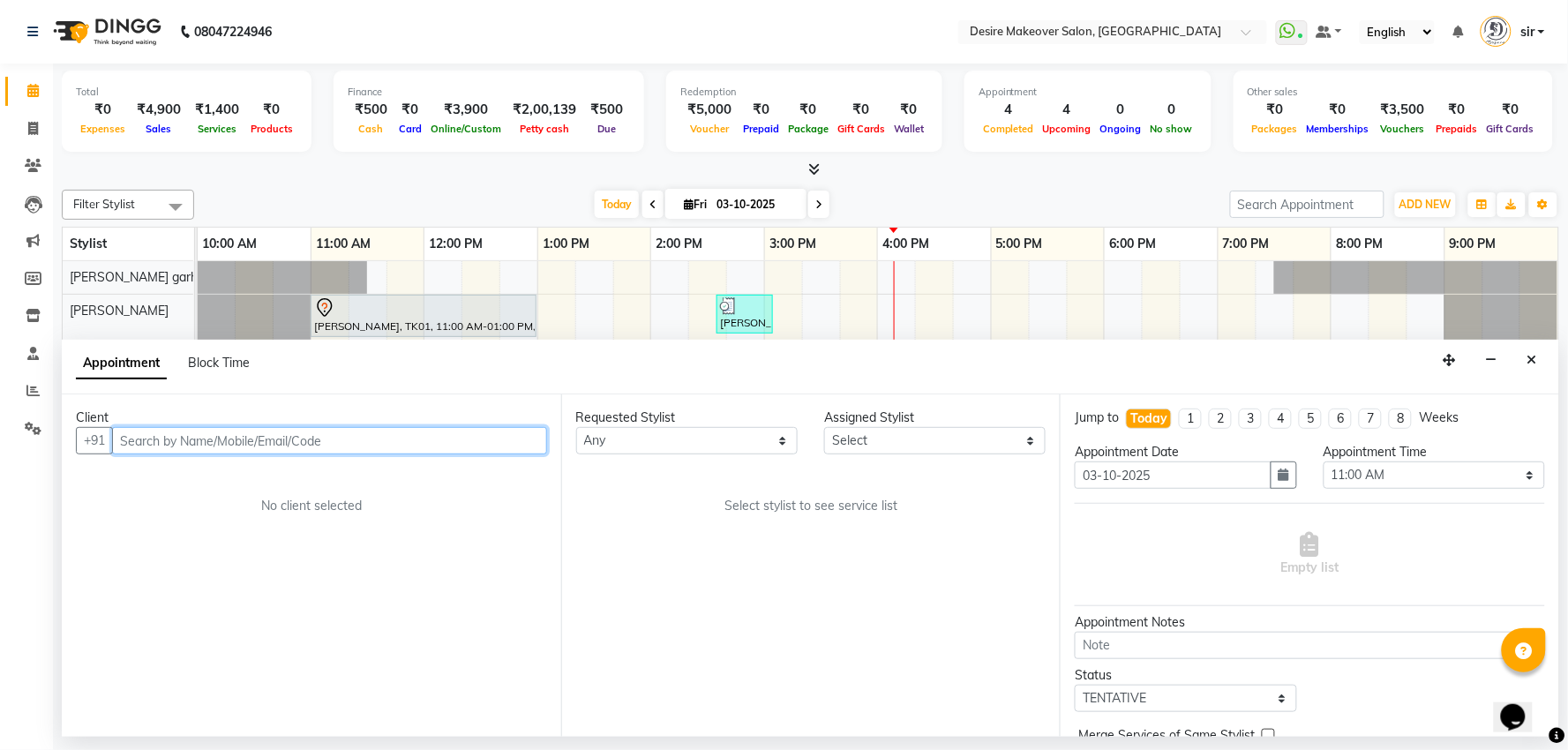
paste input "[PHONE_NUMBER]"
drag, startPoint x: 143, startPoint y: 438, endPoint x: 96, endPoint y: 441, distance: 47.1
click at [102, 438] on div "+91 [PHONE_NUMBER] Add Client" at bounding box center [312, 441] width 472 height 28
click at [165, 445] on input "93562 54385" at bounding box center [293, 441] width 362 height 28
type input "9356254385"
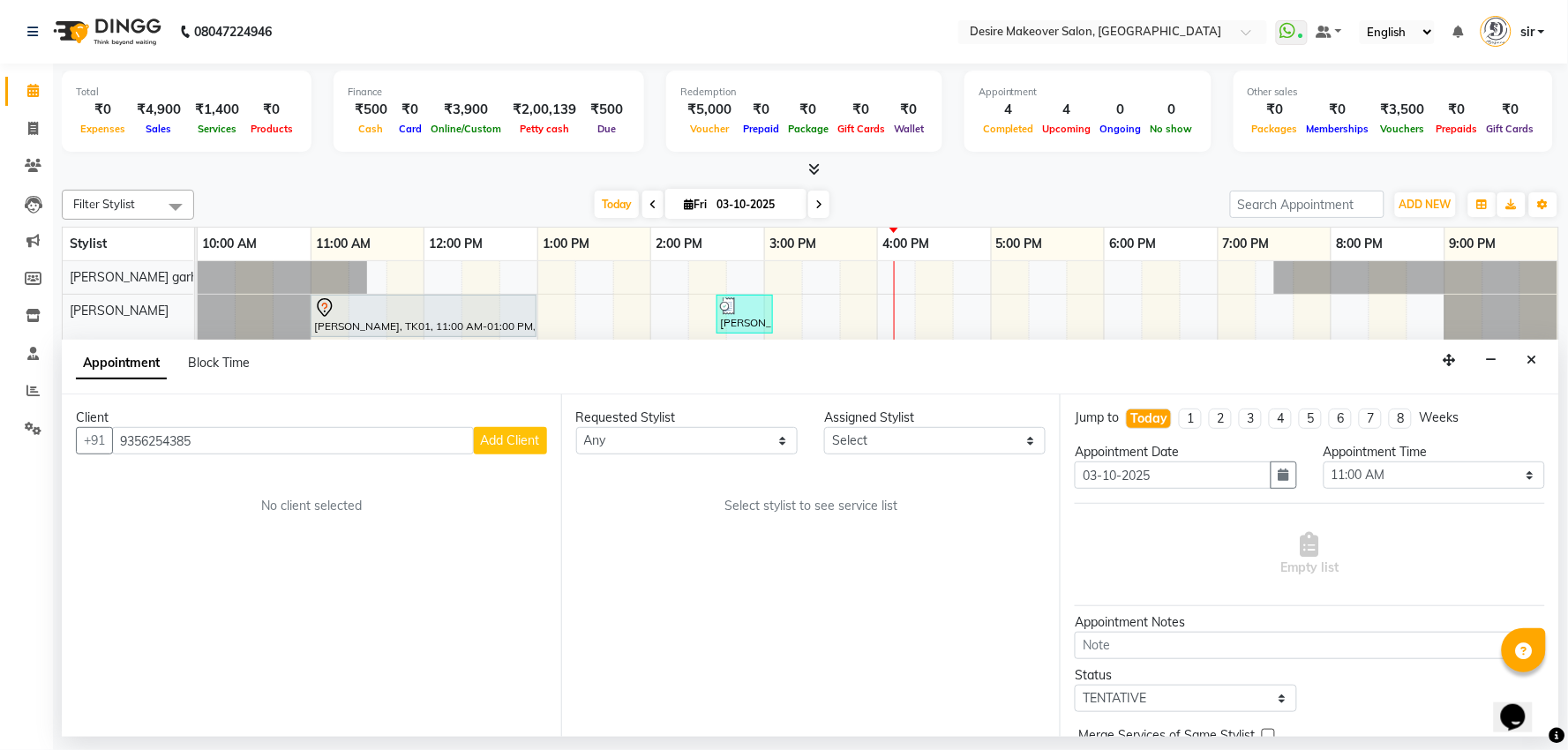
click at [492, 444] on span "Add Client" at bounding box center [510, 439] width 59 height 16
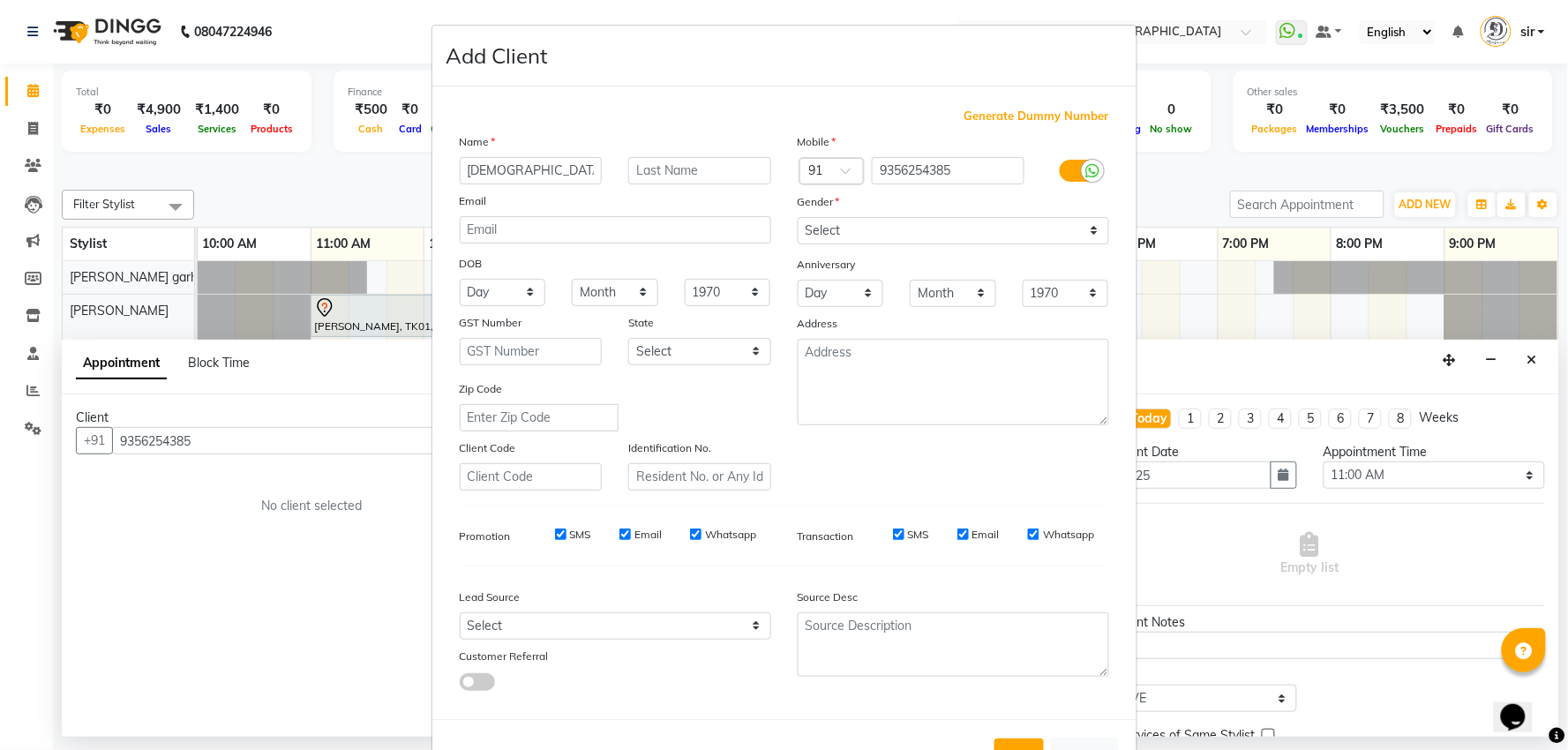
type input "[DEMOGRAPHIC_DATA]"
click at [620, 199] on div "Email" at bounding box center [616, 203] width 338 height 25
click at [650, 168] on input "text" at bounding box center [699, 171] width 143 height 28
type input "[PERSON_NAME]"
click at [849, 232] on select "Select [DEMOGRAPHIC_DATA] [DEMOGRAPHIC_DATA] Other Prefer Not To Say" at bounding box center [953, 231] width 312 height 28
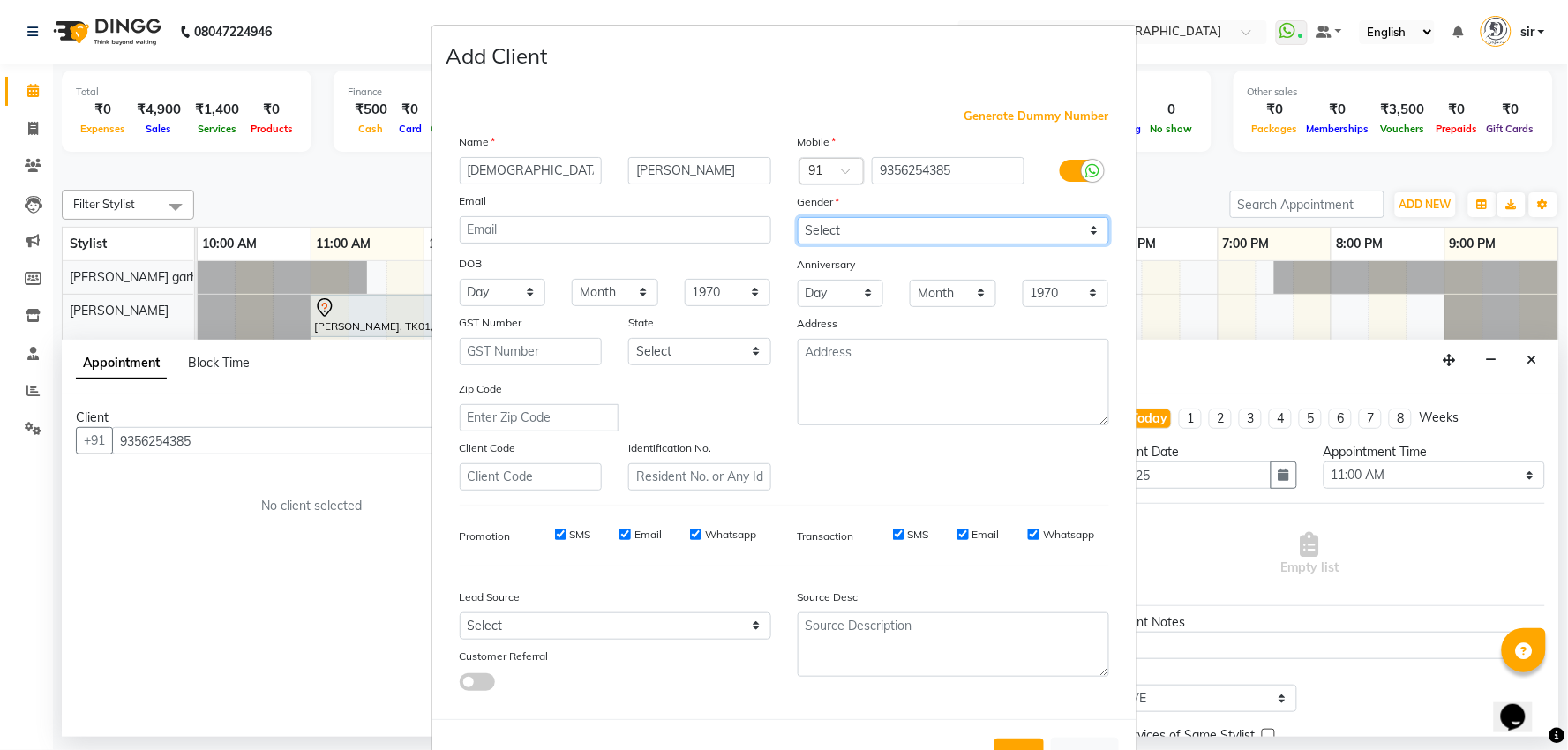
select select "[DEMOGRAPHIC_DATA]"
click at [798, 217] on select "Select [DEMOGRAPHIC_DATA] [DEMOGRAPHIC_DATA] Other Prefer Not To Say" at bounding box center [953, 231] width 312 height 28
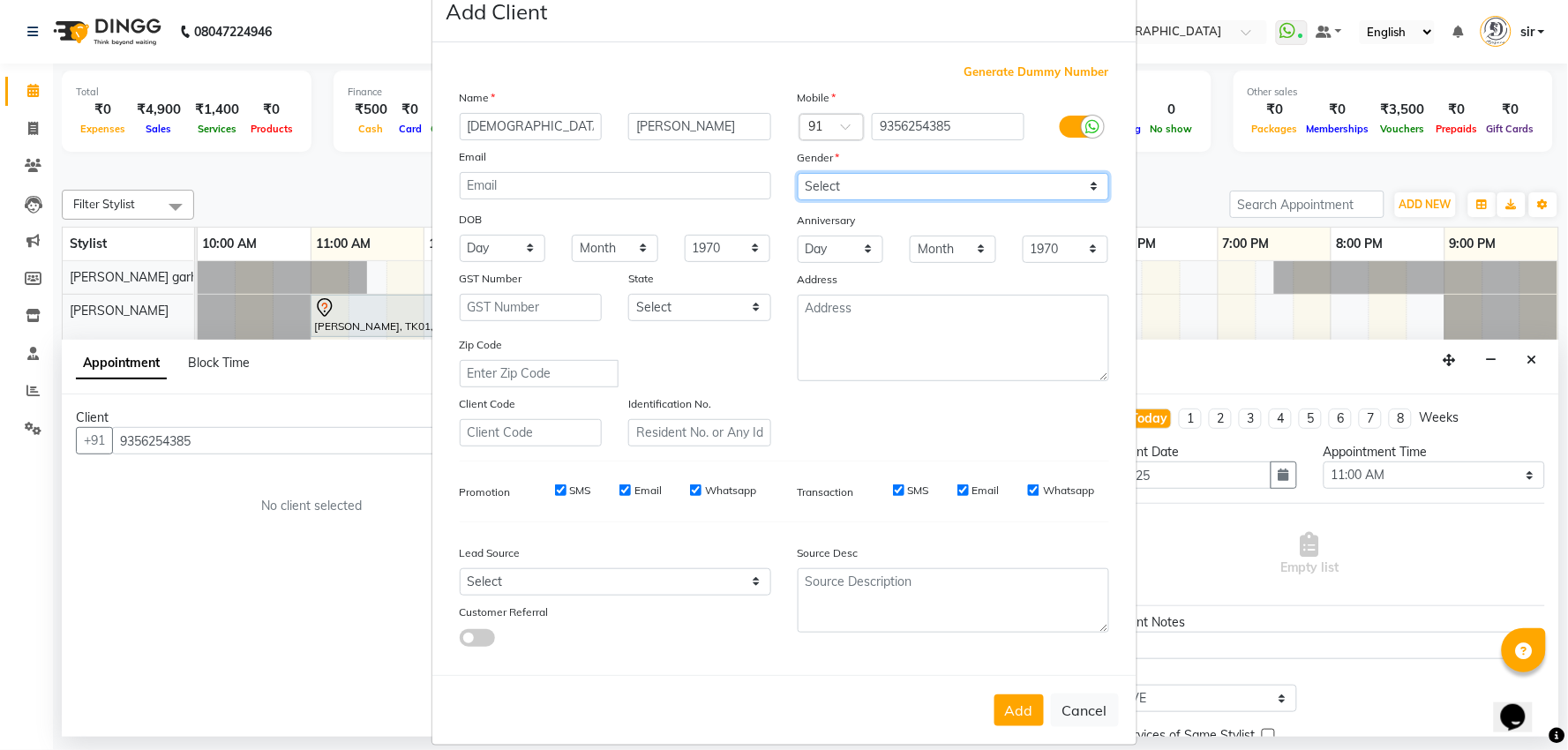
scroll to position [65, 0]
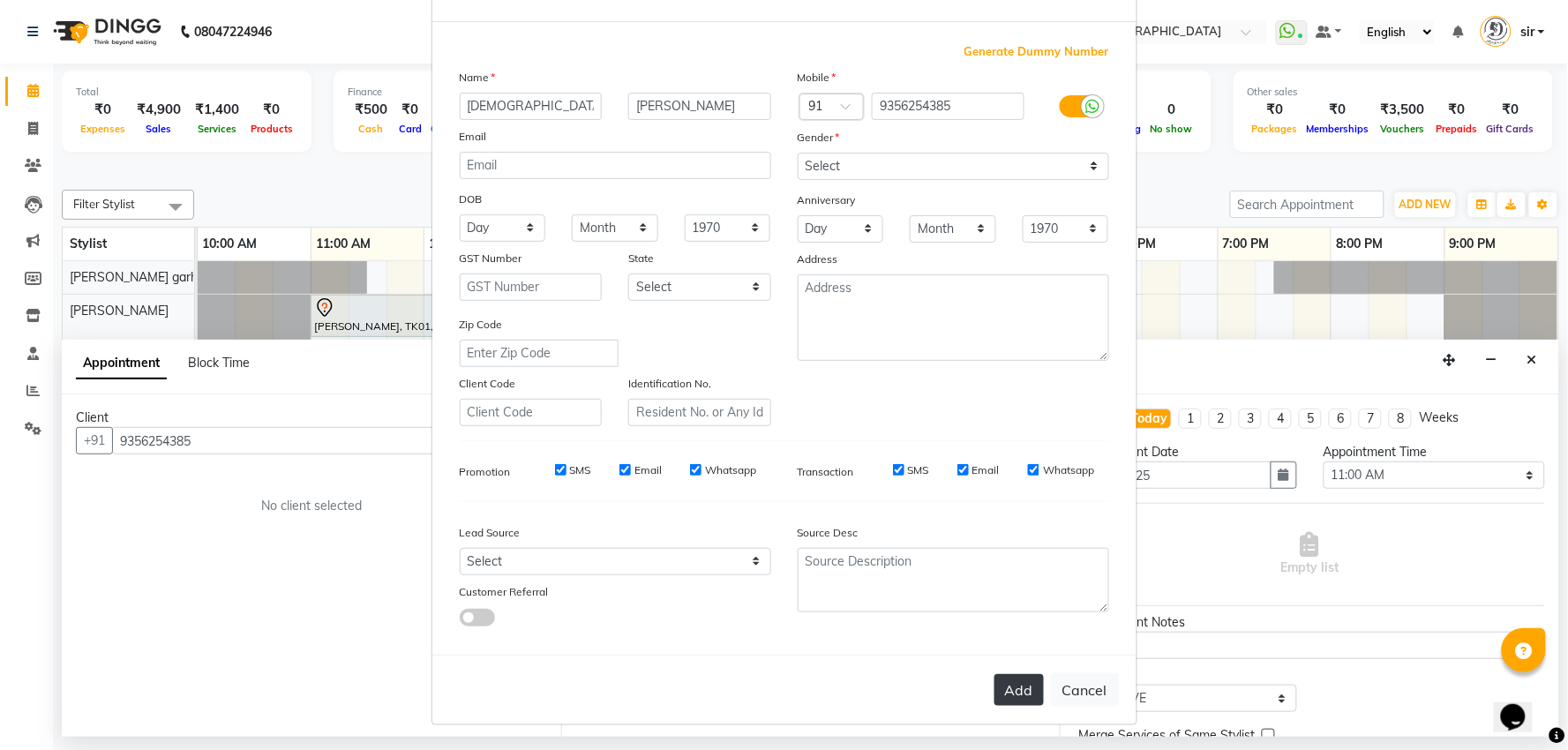
click at [1021, 694] on button "Add" at bounding box center [1019, 689] width 50 height 32
select select
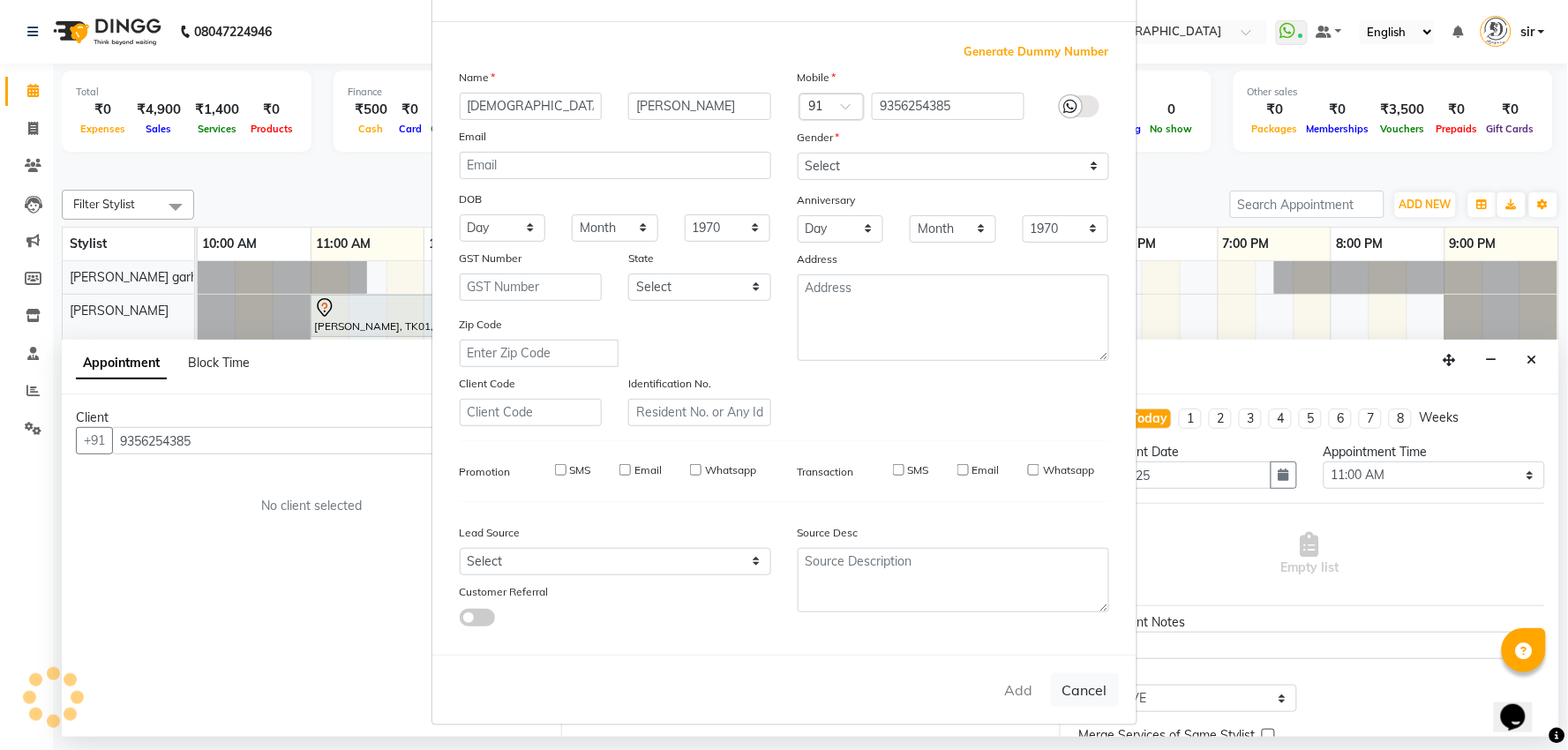
select select
checkbox input "false"
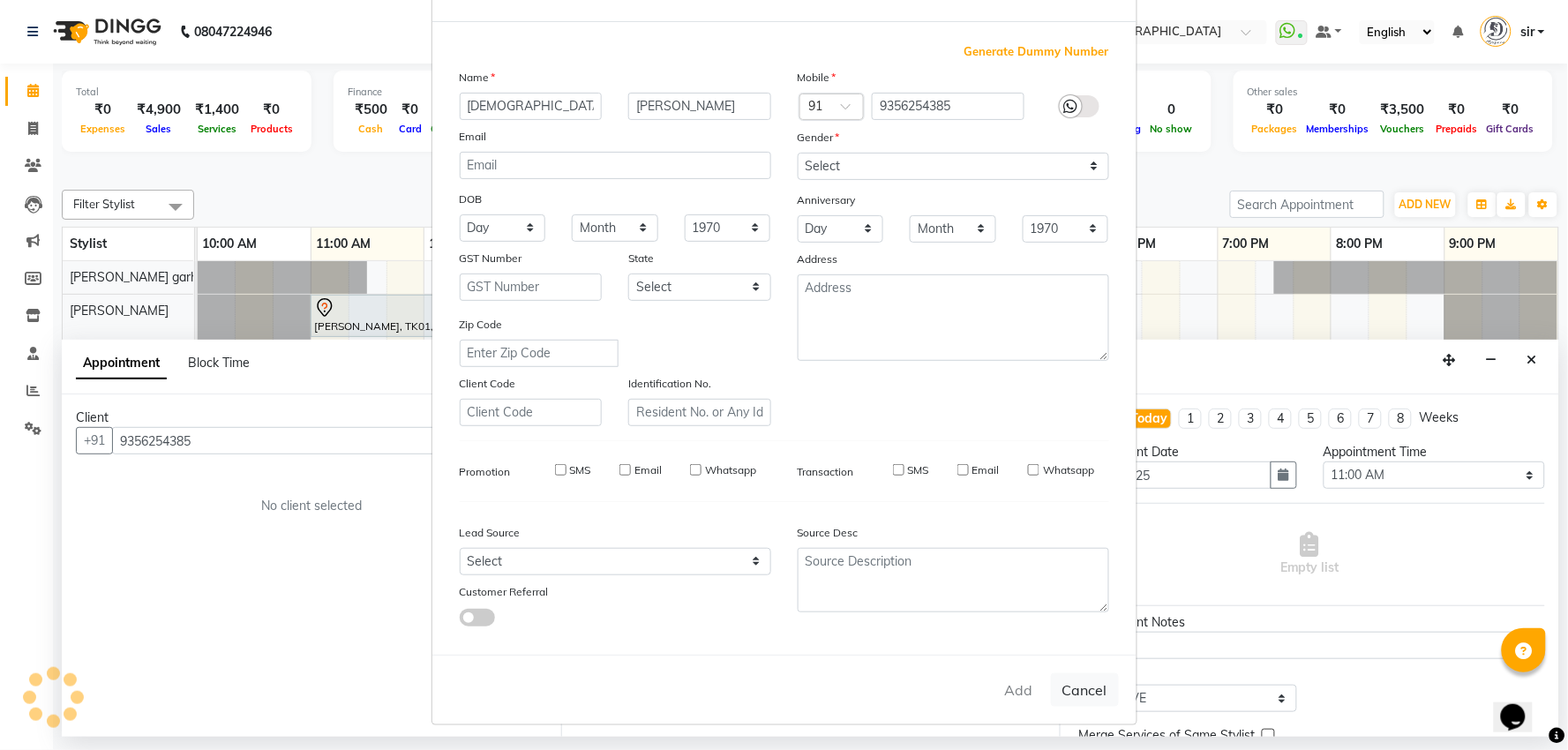
checkbox input "false"
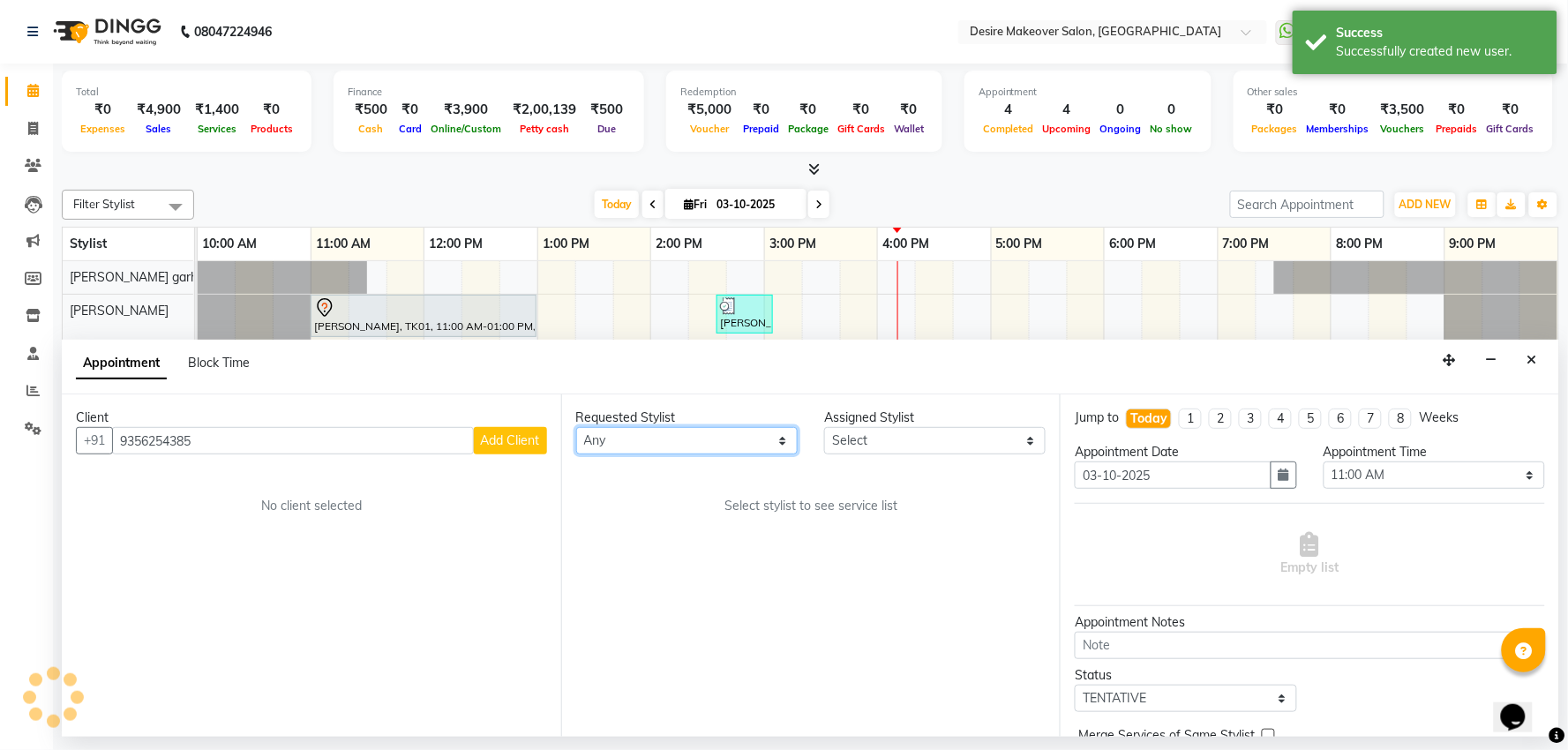
click at [671, 435] on select "Any [PERSON_NAME] [PERSON_NAME] garha [PERSON_NAME] shastrinagar [PERSON_NAME] …" at bounding box center [687, 441] width 222 height 28
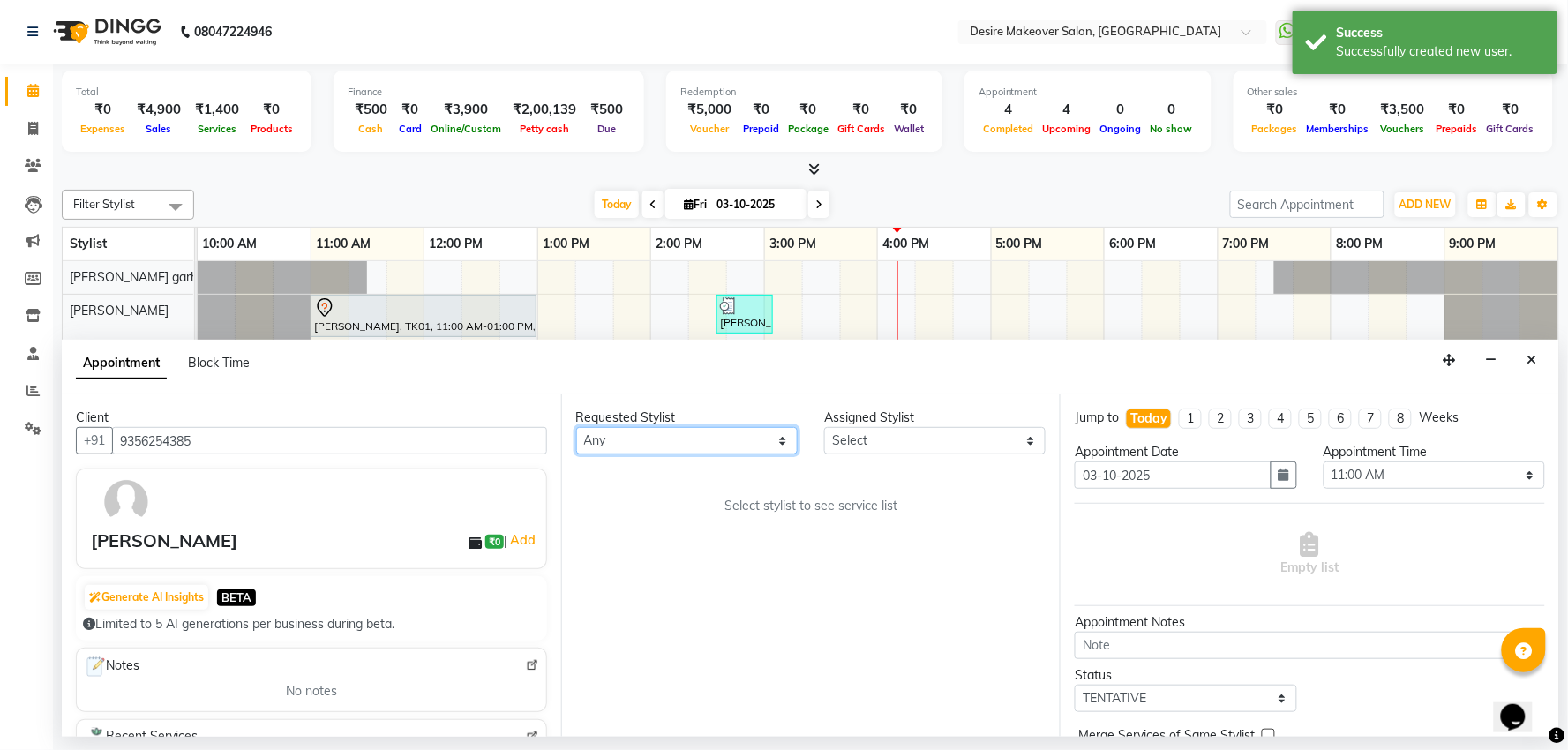
select select "91540"
click at [576, 427] on select "Any [PERSON_NAME] [PERSON_NAME] garha [PERSON_NAME] shastrinagar [PERSON_NAME] …" at bounding box center [687, 441] width 222 height 28
select select "91540"
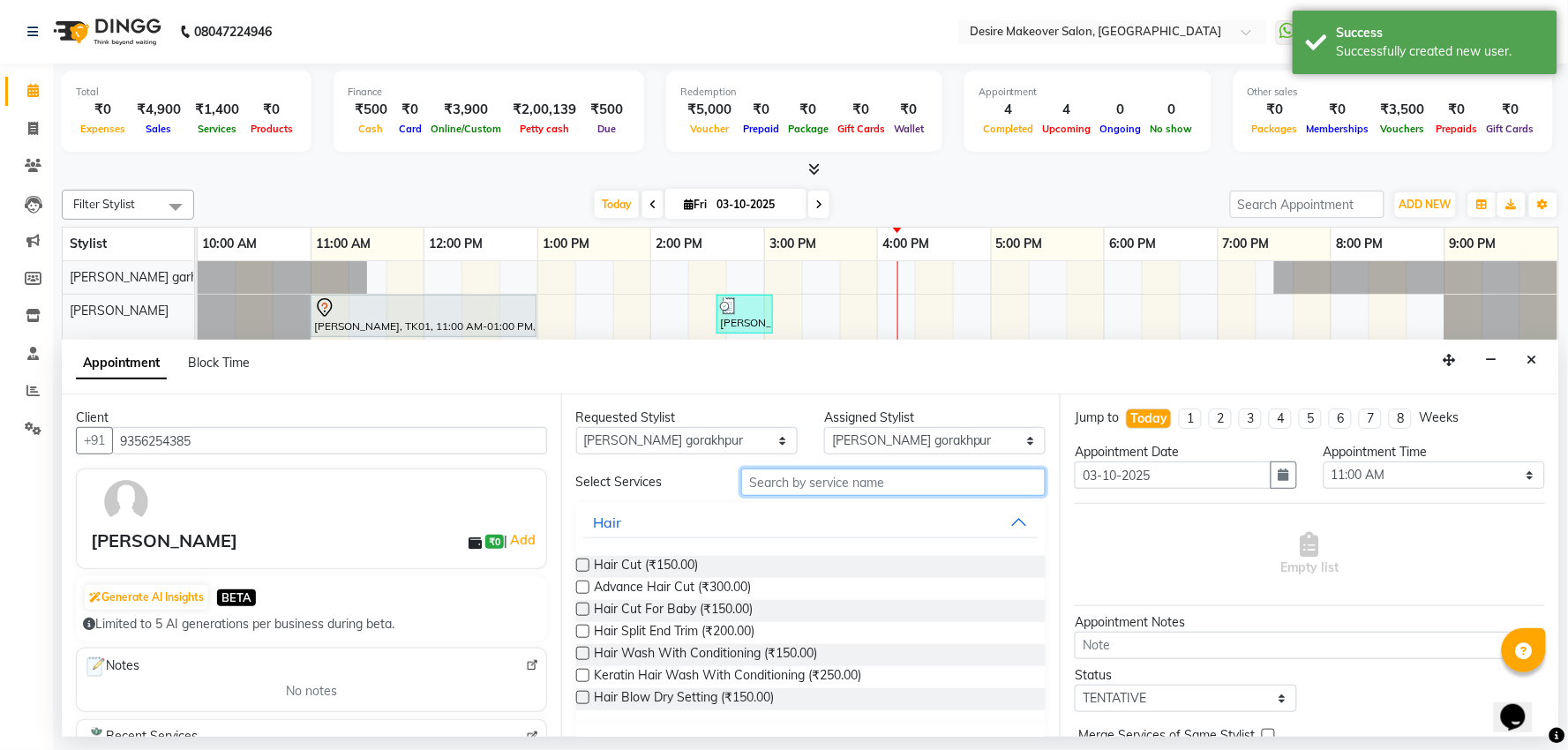
click at [824, 491] on input "text" at bounding box center [892, 483] width 304 height 28
click at [823, 487] on input "text" at bounding box center [892, 483] width 304 height 28
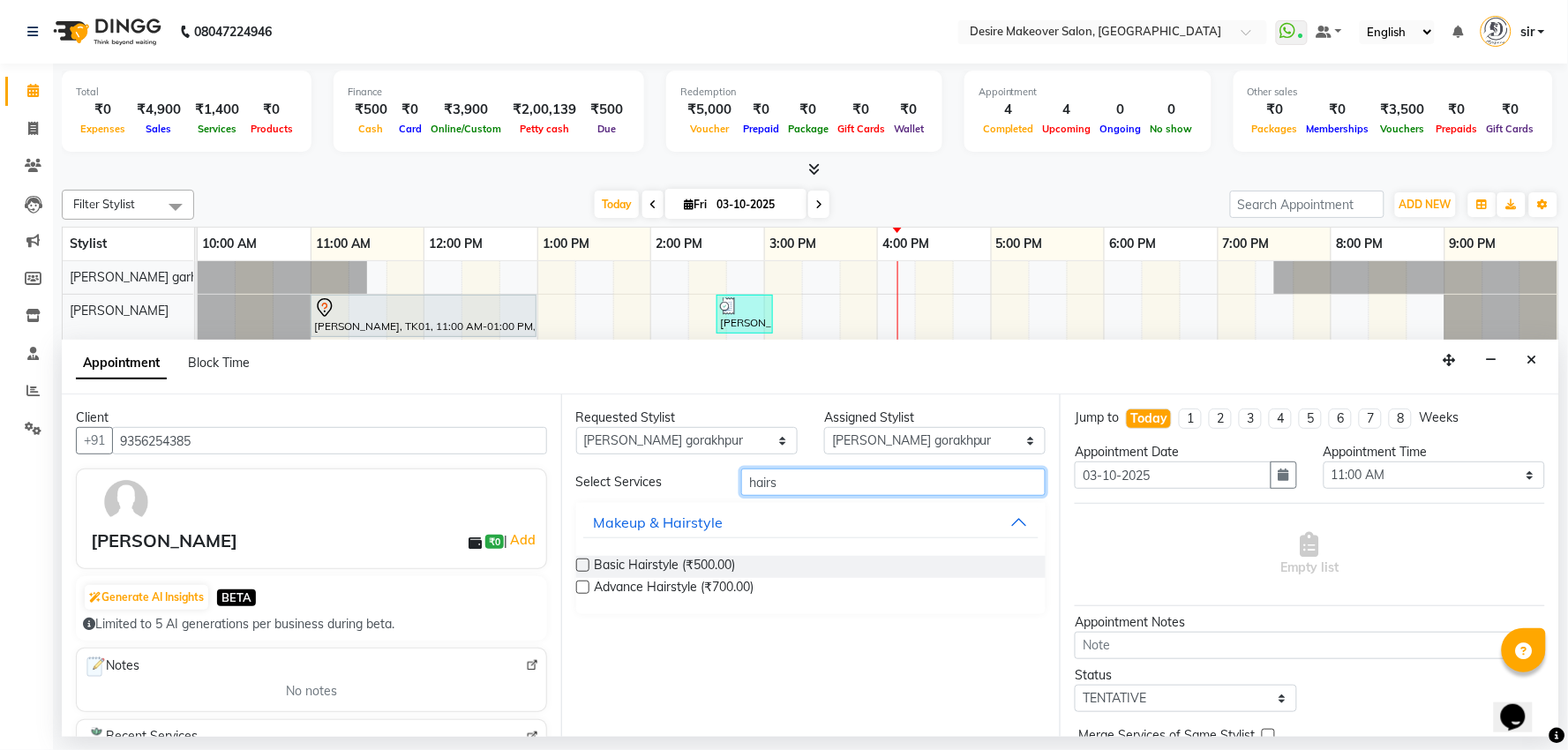
click at [775, 486] on input "hairs" at bounding box center [892, 483] width 304 height 28
click at [774, 485] on input "hairs" at bounding box center [892, 483] width 304 height 28
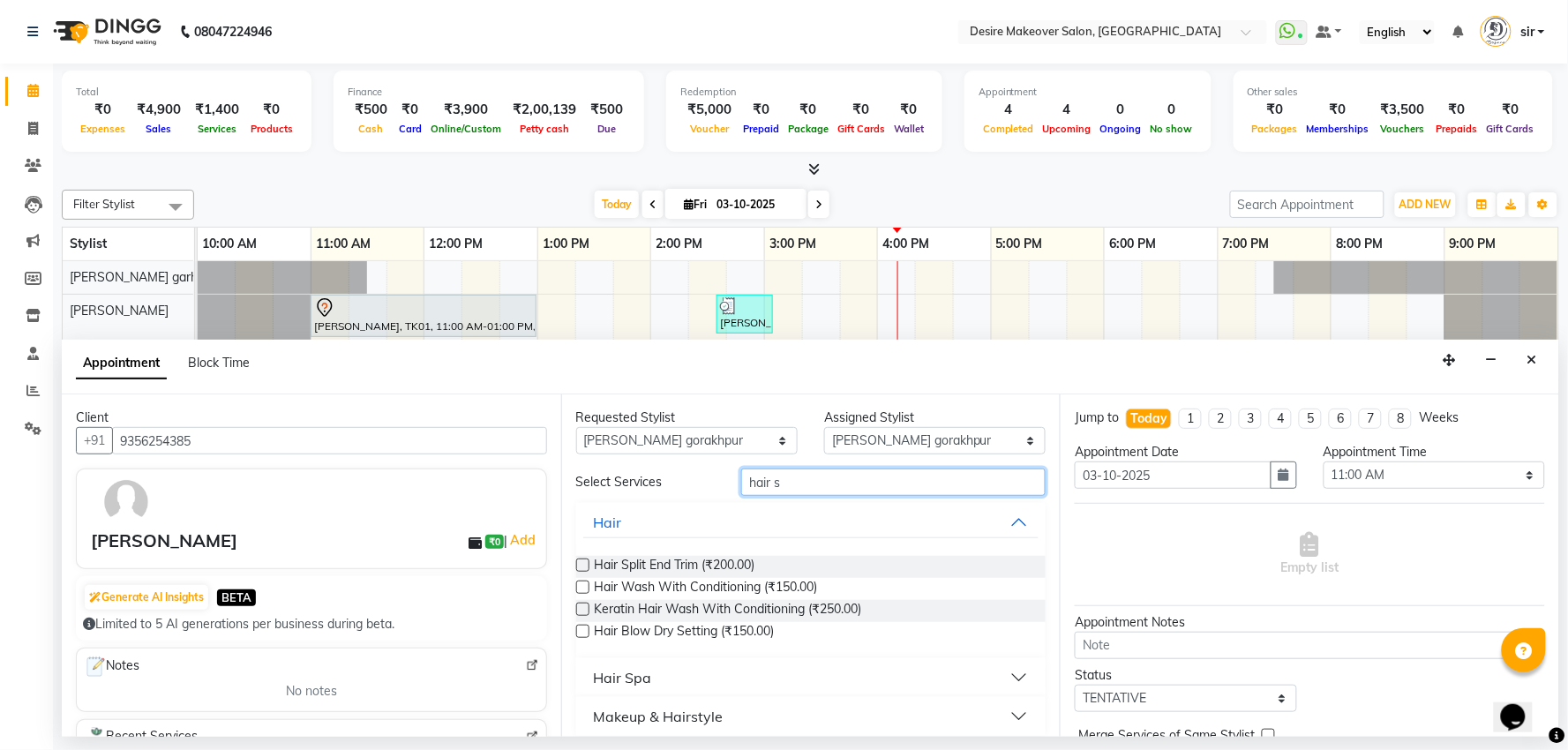
click at [812, 482] on input "hair s" at bounding box center [892, 483] width 304 height 28
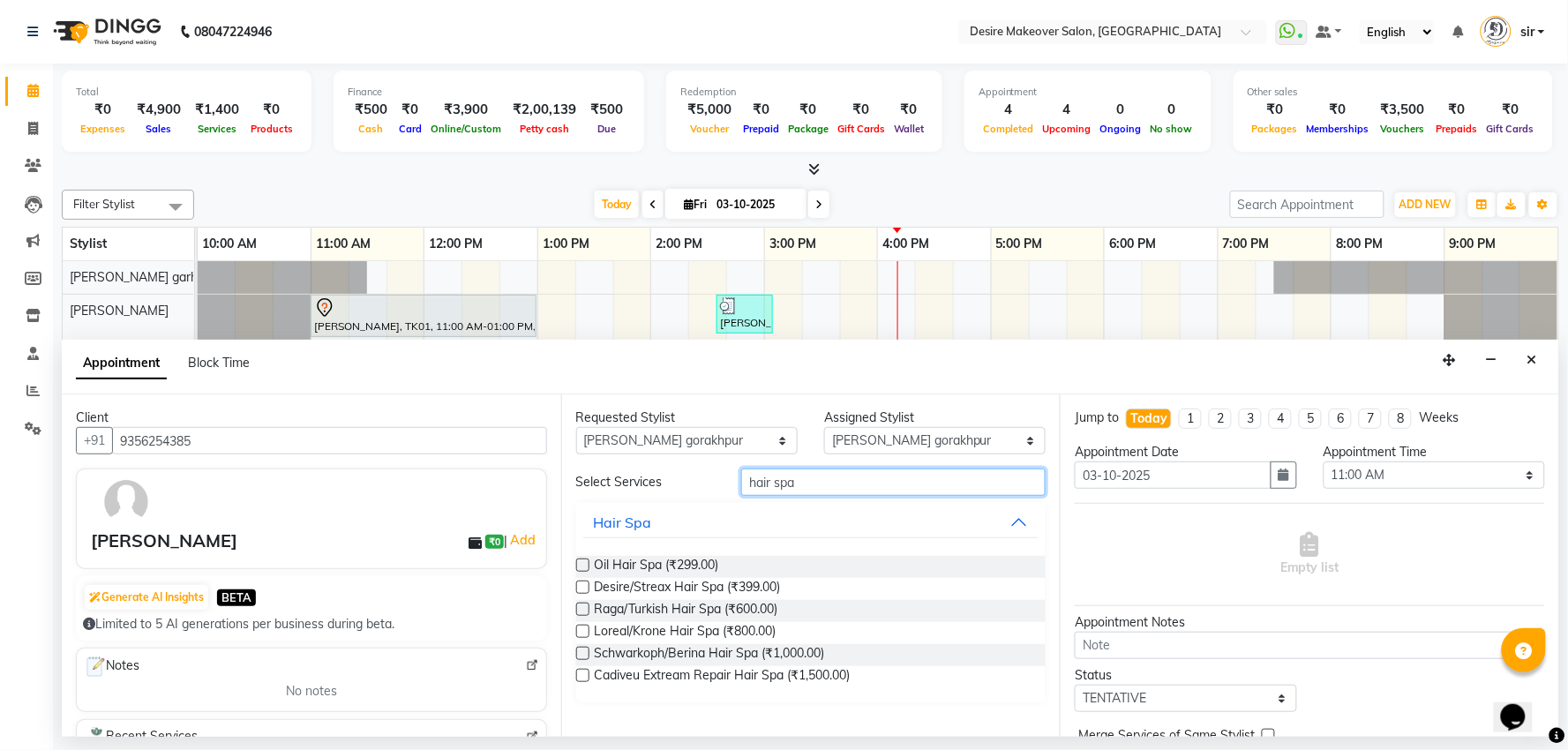
type input "hair spa"
click at [584, 653] on label at bounding box center [583, 653] width 13 height 13
click at [584, 653] on input "checkbox" at bounding box center [582, 655] width 11 height 11
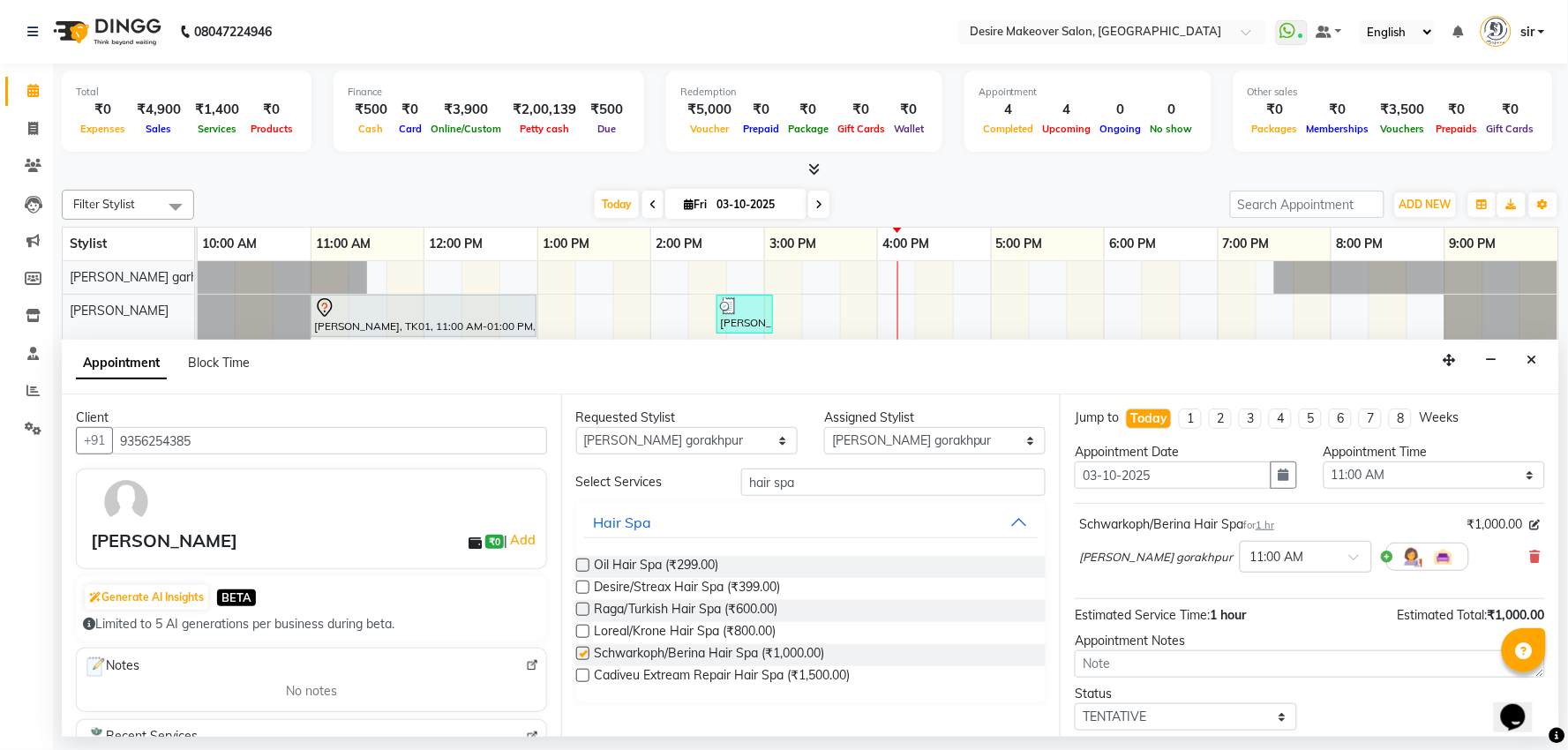
checkbox input "false"
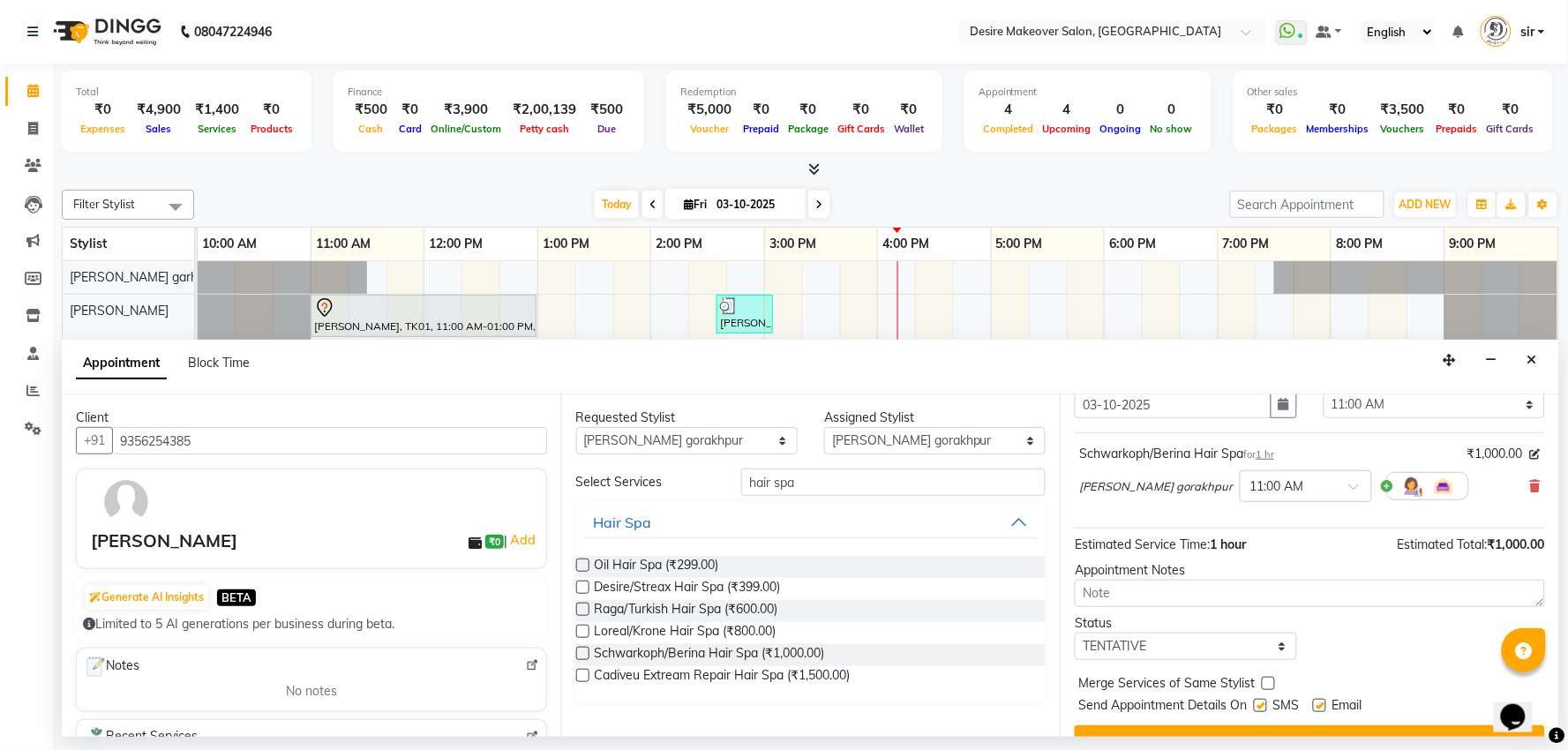
scroll to position [106, 0]
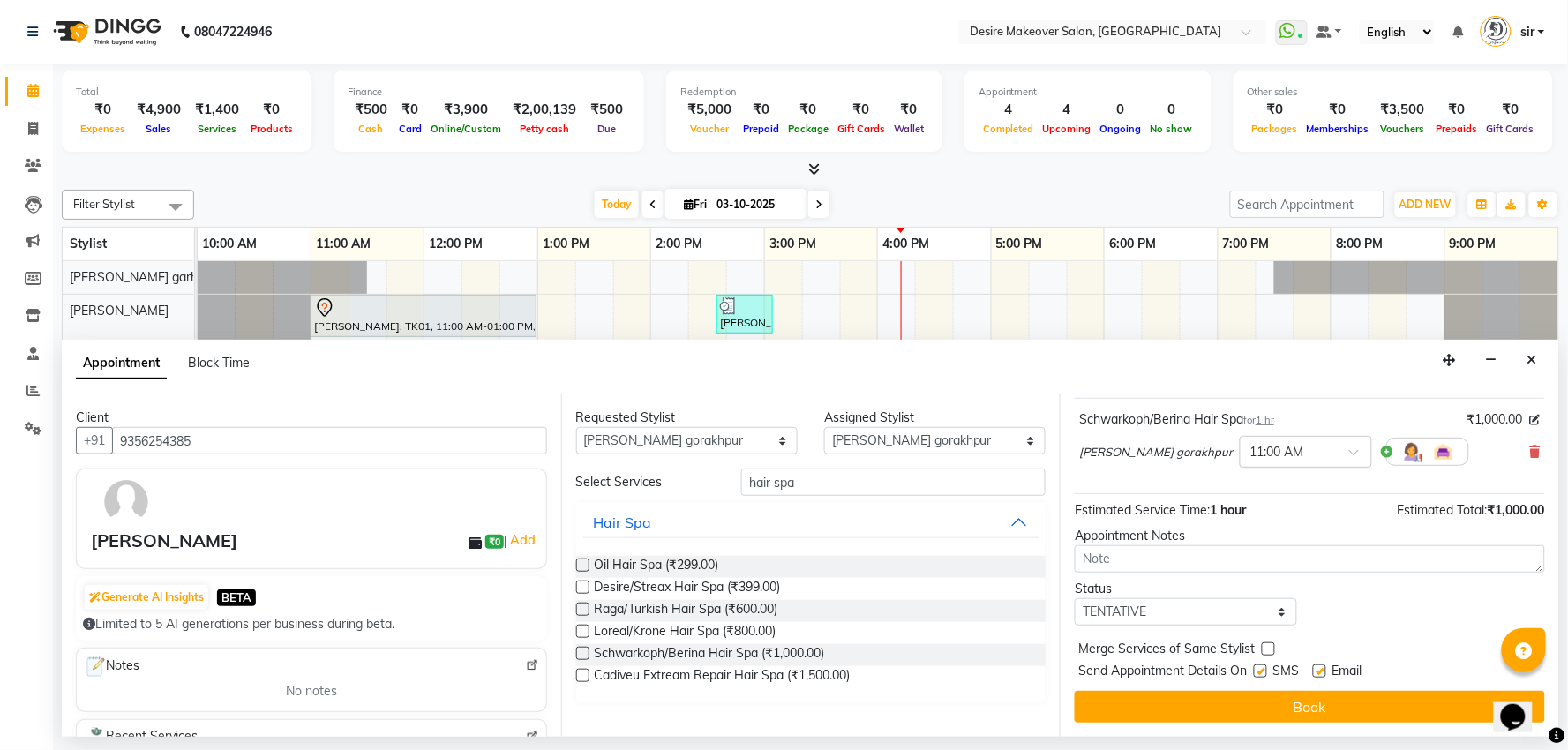
click at [1249, 449] on input "text" at bounding box center [1288, 450] width 77 height 18
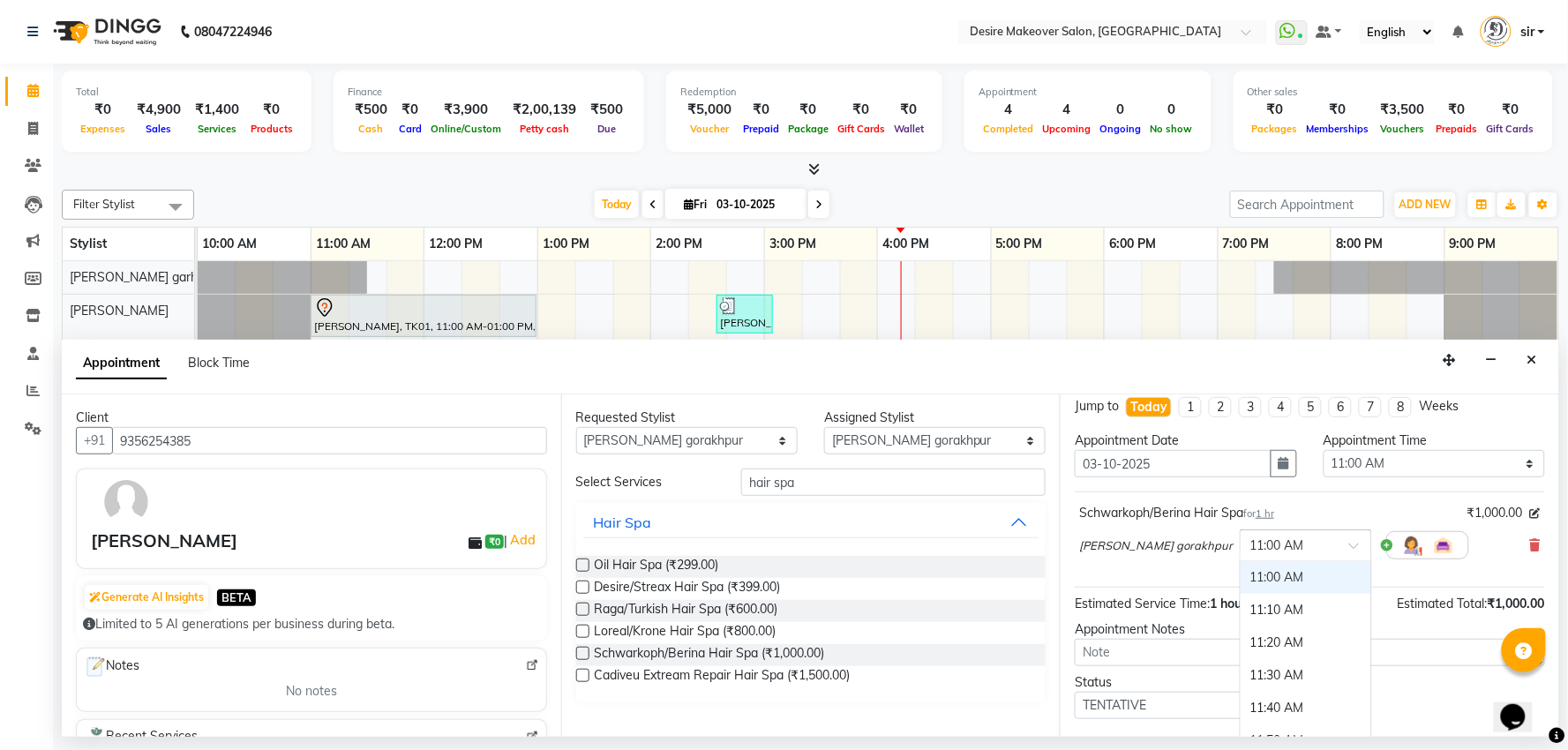
scroll to position [0, 0]
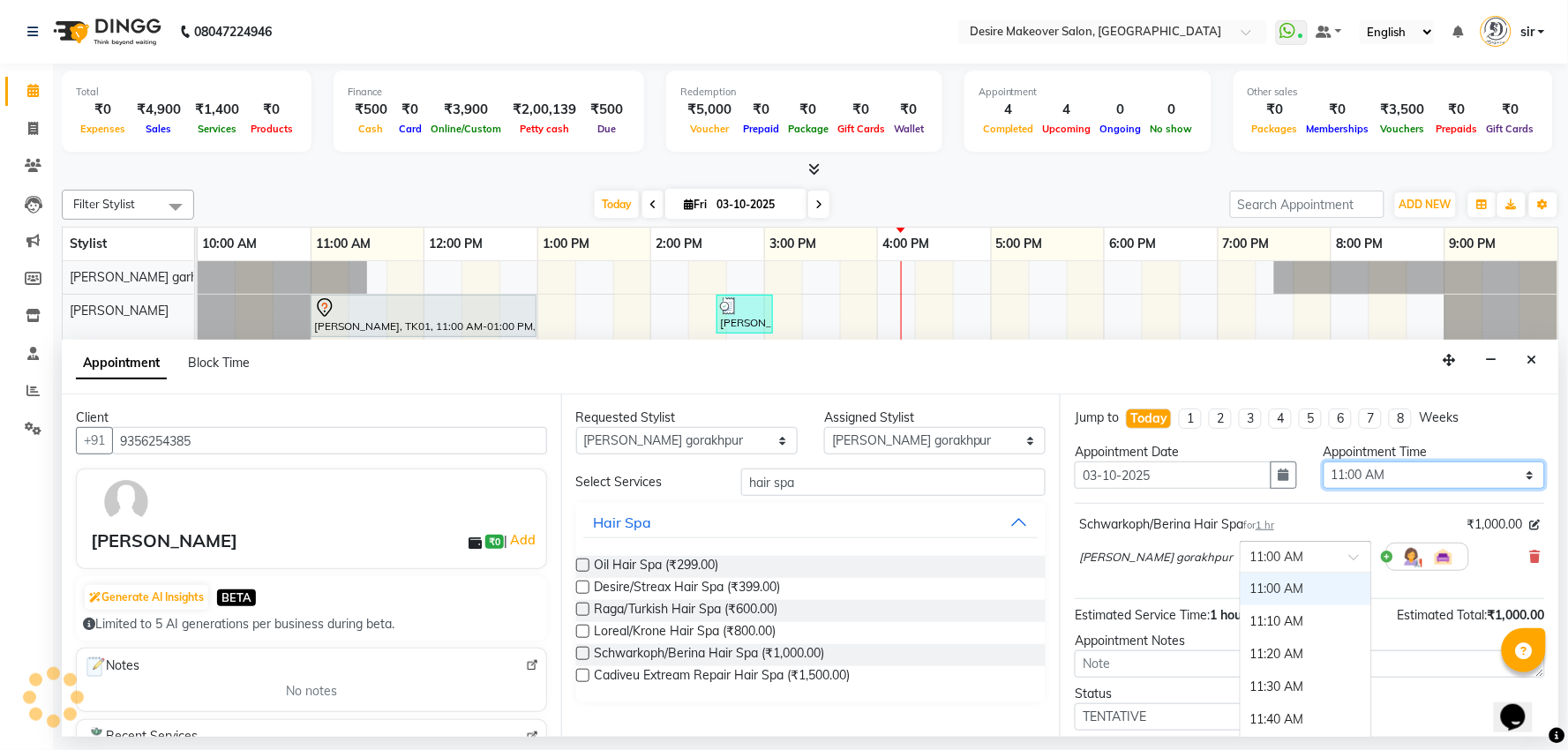
click at [1406, 483] on select "Select 11:00 AM 11:10 AM 11:20 AM 11:30 AM 11:40 AM 11:50 AM 12:00 PM 12:10 PM …" at bounding box center [1434, 475] width 222 height 28
select select "780"
click at [1324, 461] on select "Select 11:00 AM 11:10 AM 11:20 AM 11:30 AM 11:40 AM 11:50 AM 12:00 PM 12:10 PM …" at bounding box center [1434, 475] width 222 height 28
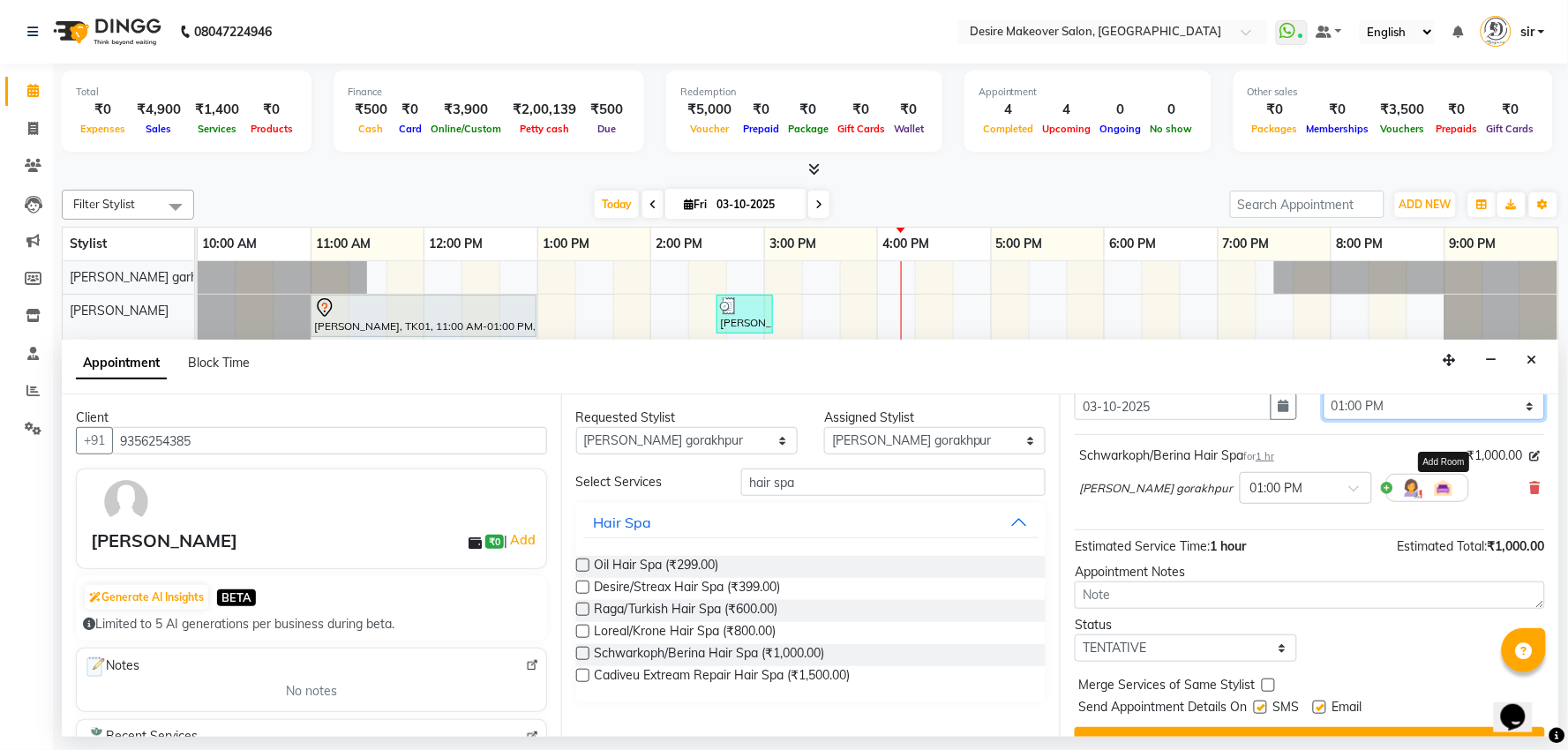
scroll to position [106, 0]
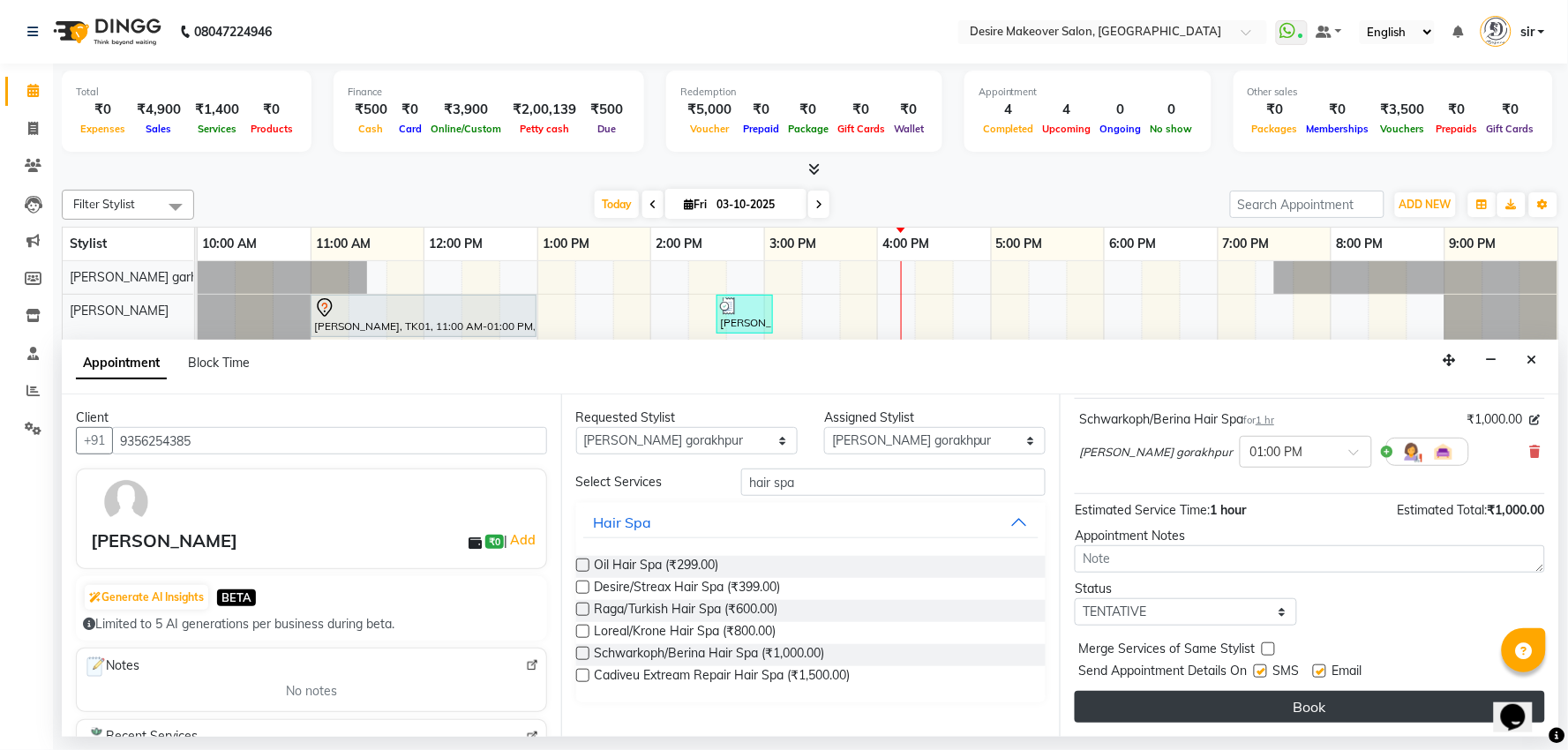
click at [1312, 710] on button "Book" at bounding box center [1310, 707] width 471 height 32
